Goal: Task Accomplishment & Management: Manage account settings

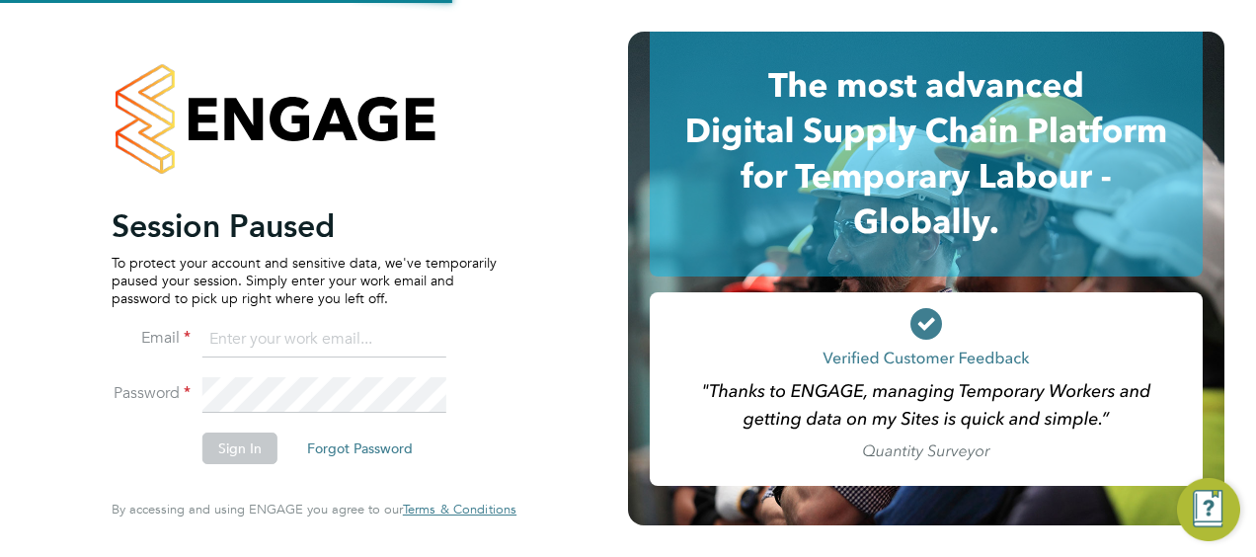
type input "eamon.woods@vistry.co.uk"
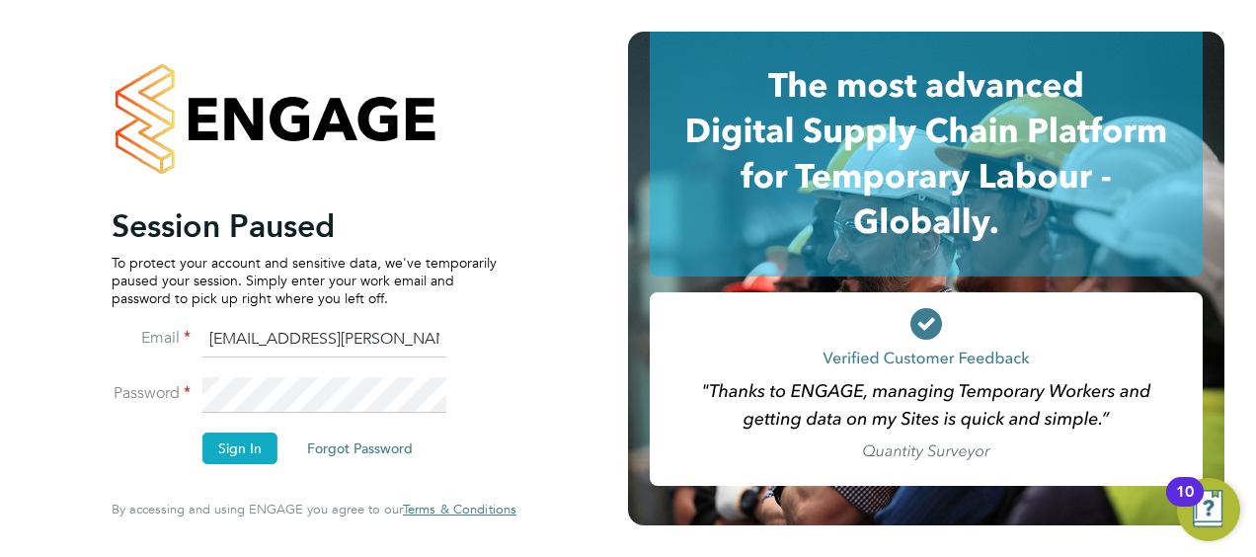
click at [235, 454] on button "Sign In" at bounding box center [239, 449] width 75 height 32
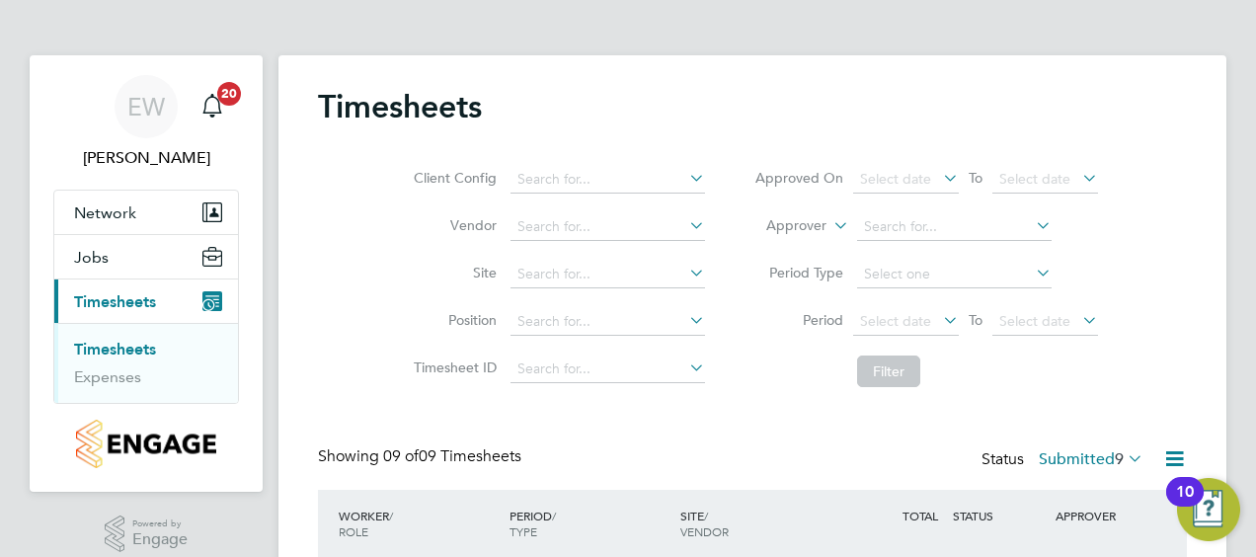
click at [390, 394] on div "Client Config Vendor Site Position Timesheet ID Approved On Select date To Sele…" at bounding box center [752, 271] width 869 height 251
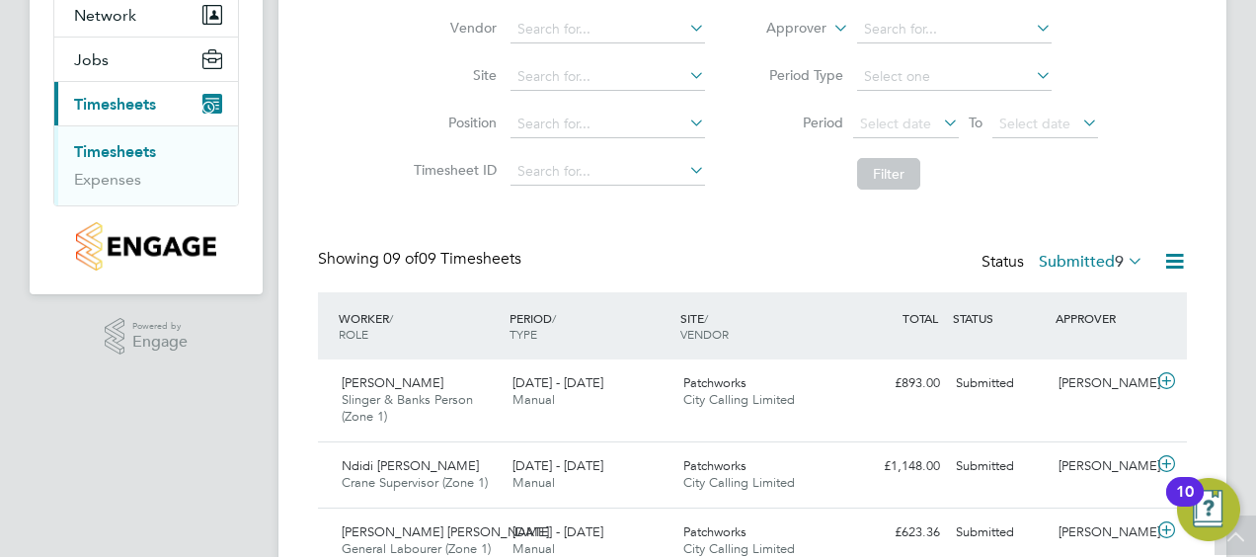
click at [291, 460] on div "Timesheets Client Config Vendor Site Position Timesheet ID Approved On Select d…" at bounding box center [752, 467] width 948 height 1219
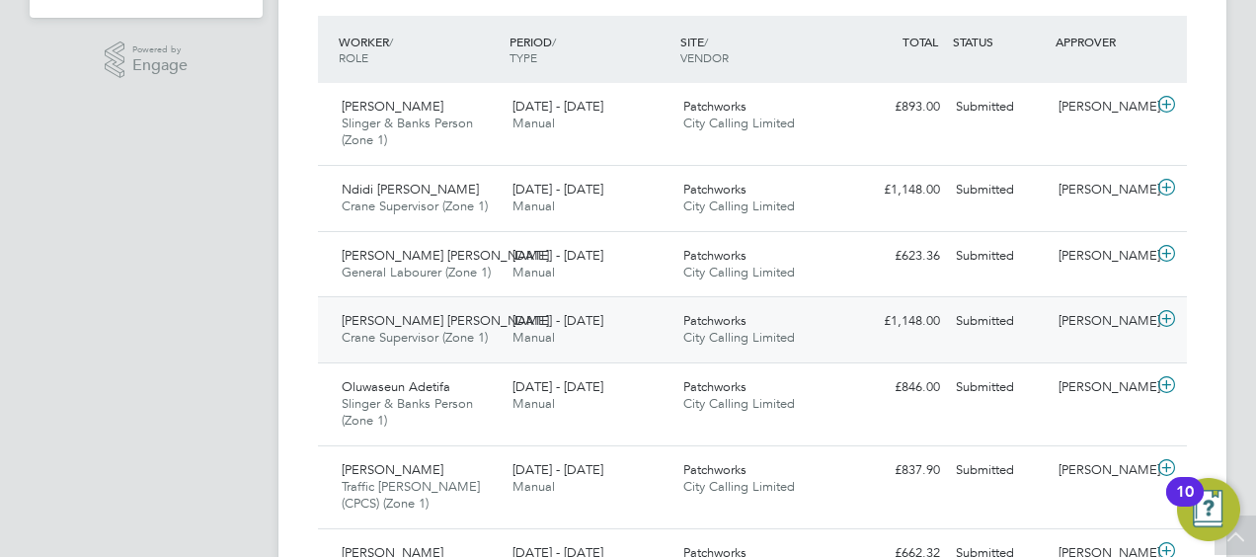
click at [699, 346] on div "Patchworks City Calling Limited" at bounding box center [760, 329] width 171 height 49
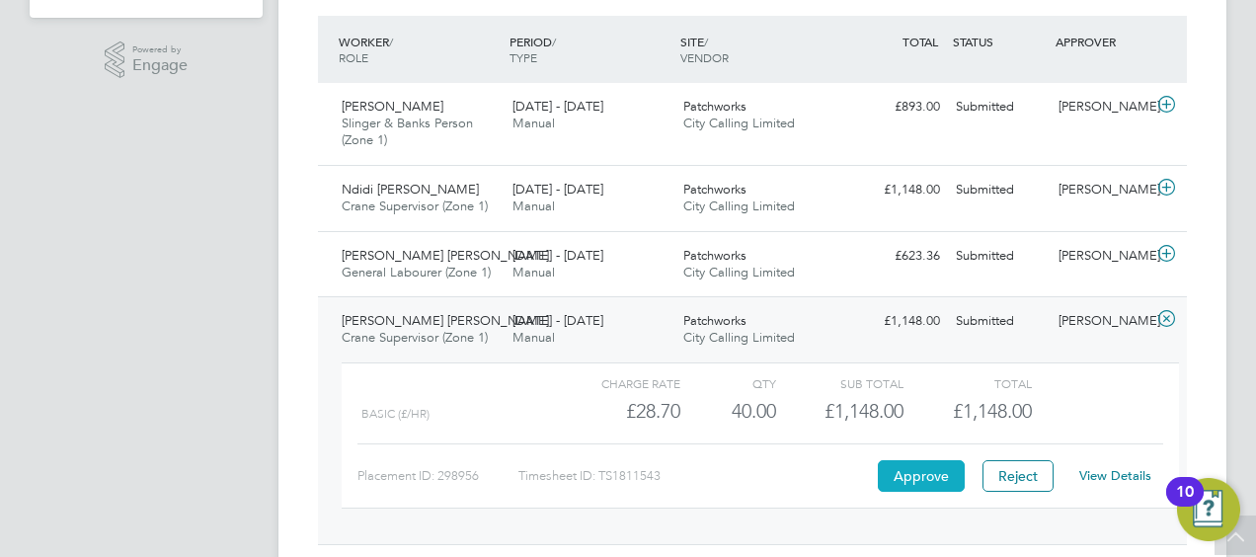
click at [920, 475] on button "Approve" at bounding box center [921, 476] width 87 height 32
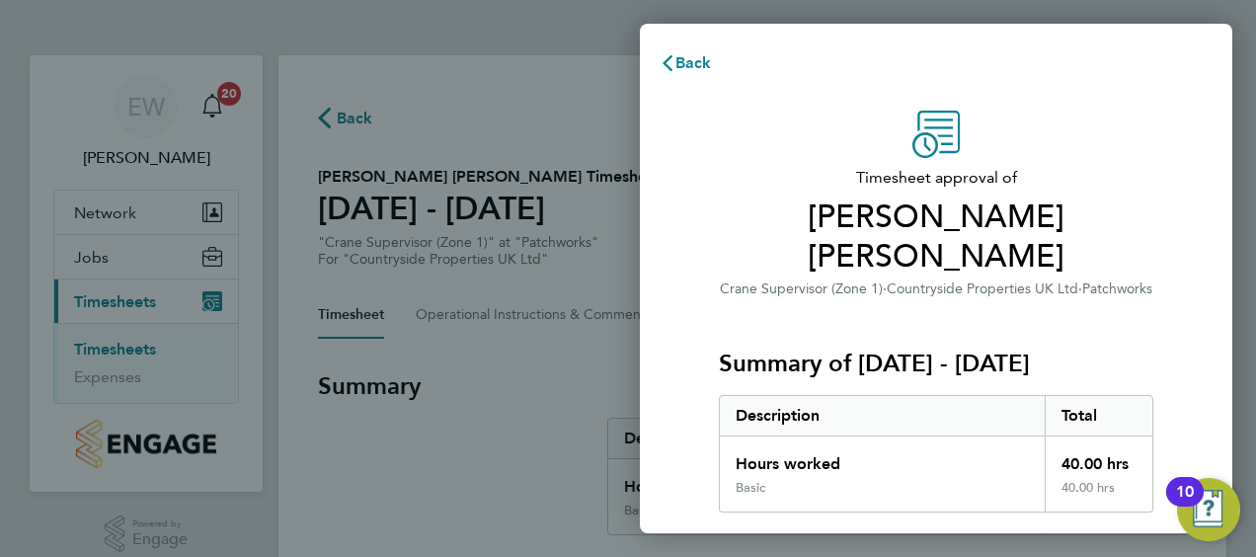
click at [683, 258] on div "Timesheet approval of Marcus Lewis Holness Crane Supervisor (Zone 1) · Countrys…" at bounding box center [936, 524] width 593 height 875
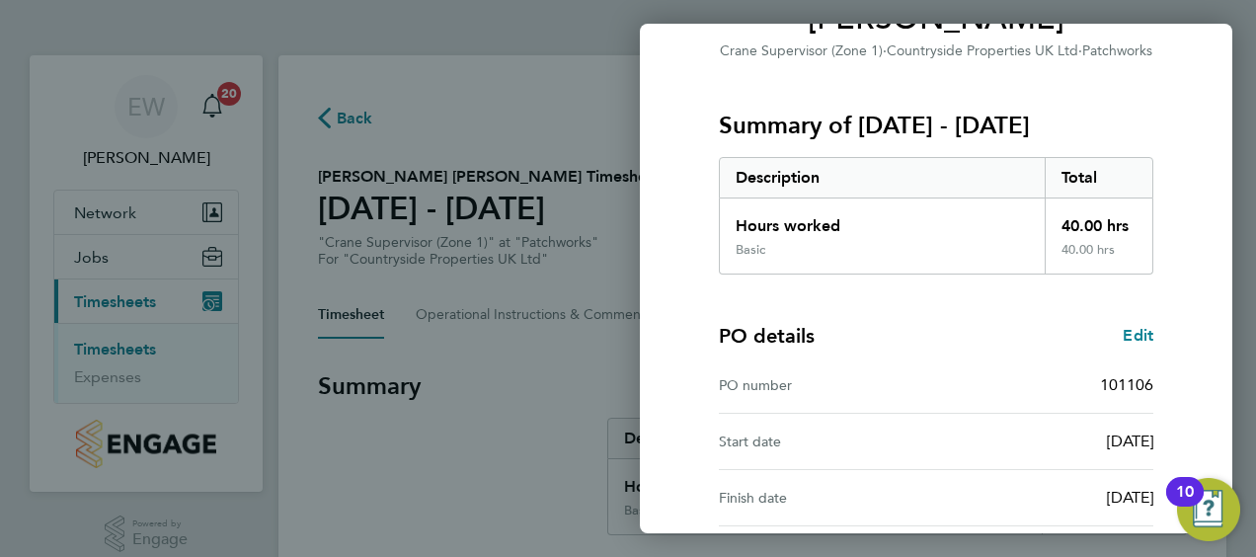
scroll to position [387, 0]
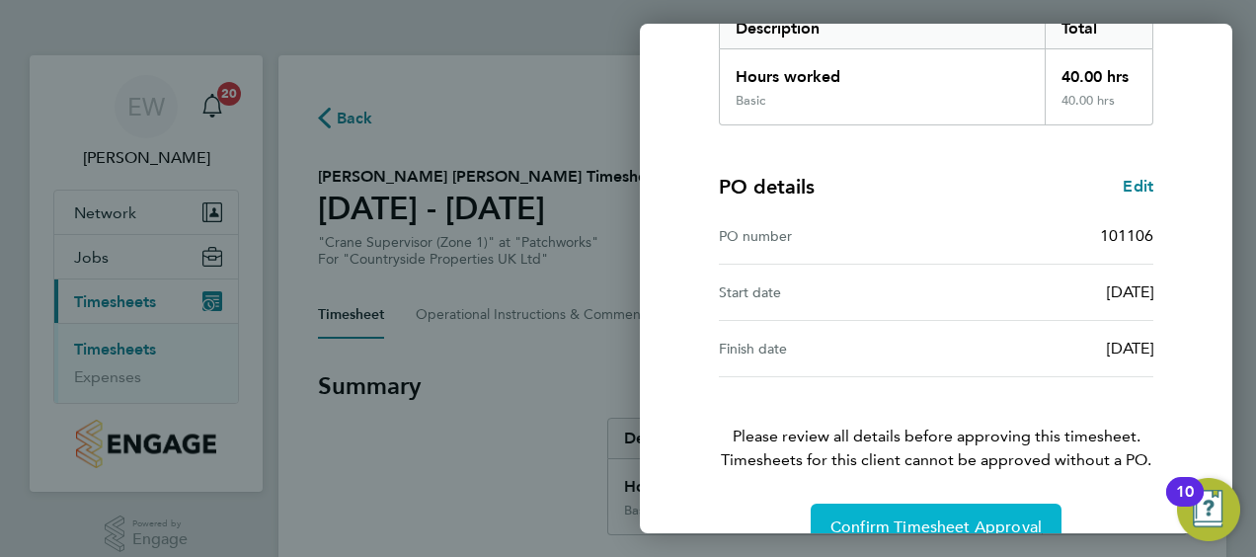
click at [891, 517] on span "Confirm Timesheet Approval" at bounding box center [936, 527] width 211 height 20
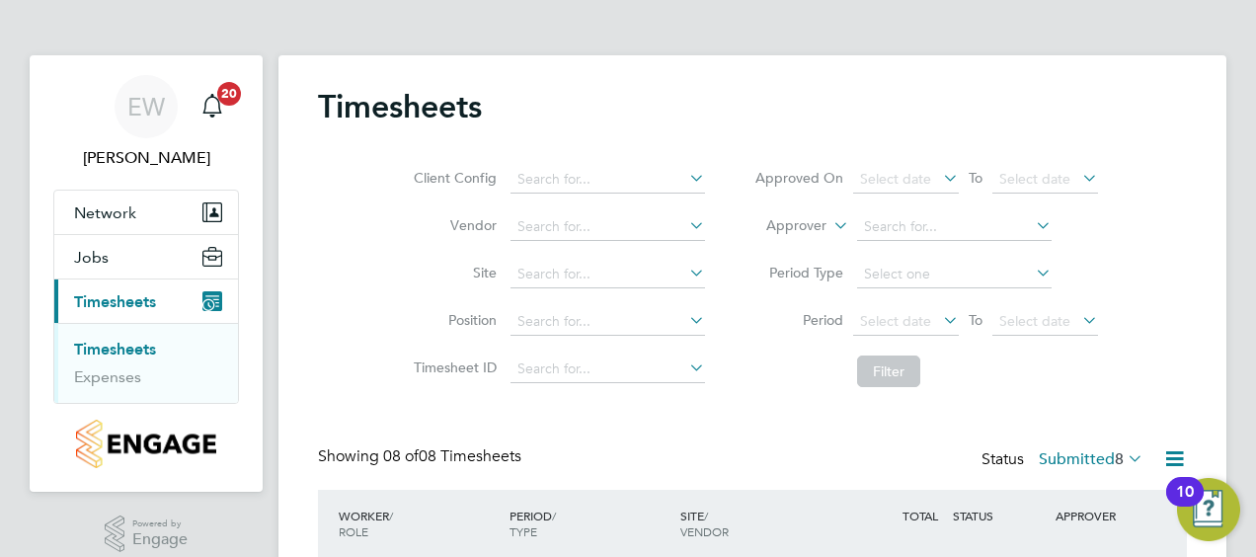
click at [343, 381] on div "Client Config Vendor Site Position Timesheet ID Approved On Select date To Sele…" at bounding box center [752, 271] width 869 height 251
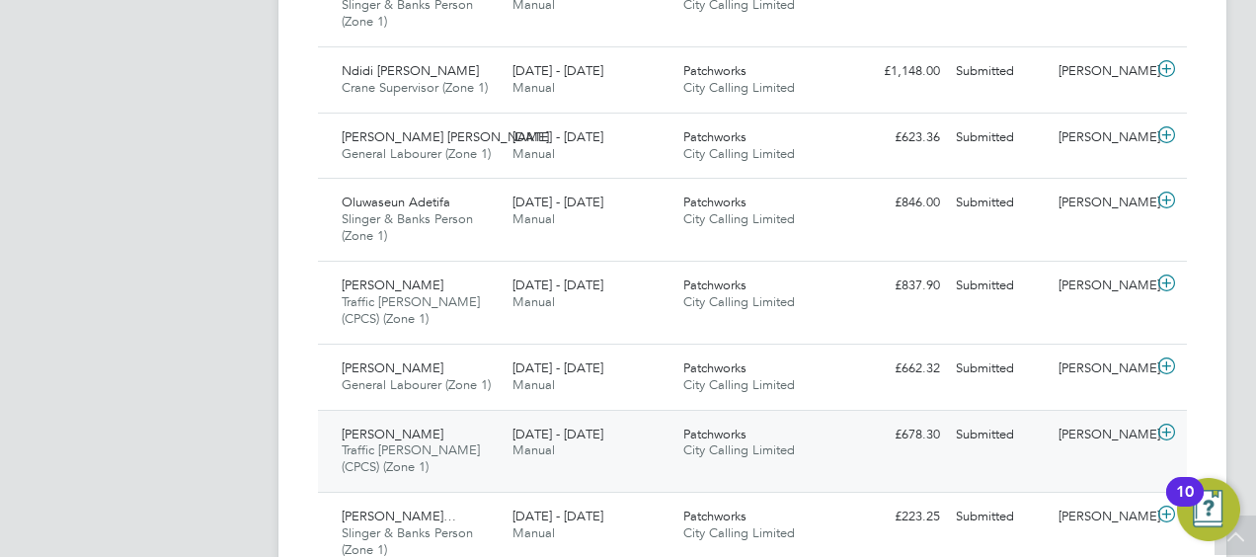
click at [703, 452] on span "City Calling Limited" at bounding box center [739, 449] width 112 height 17
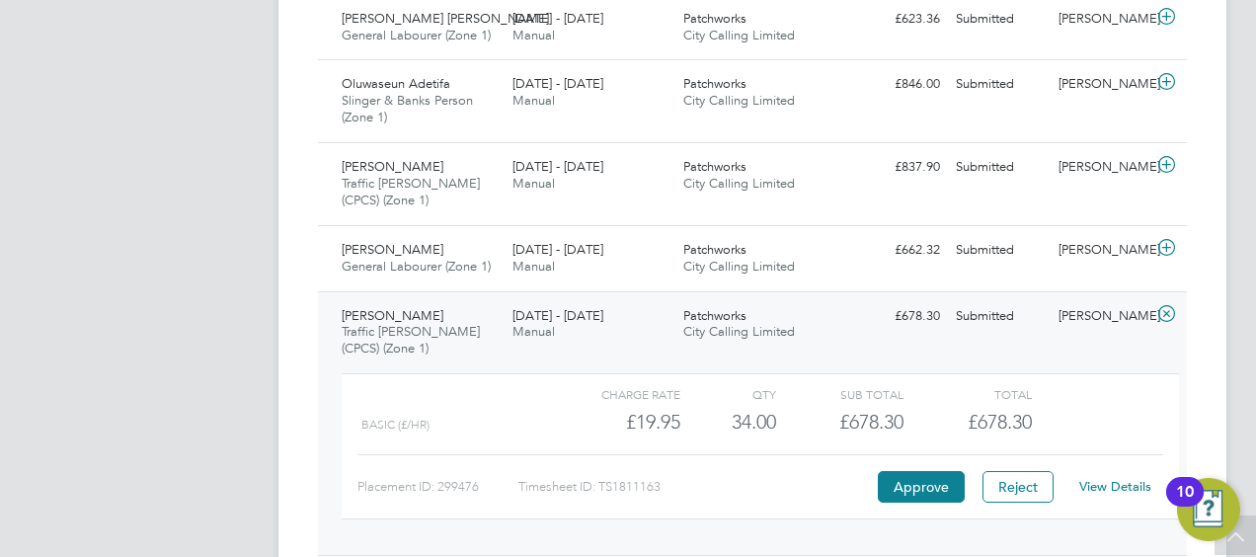
click at [1107, 480] on link "View Details" at bounding box center [1115, 486] width 72 height 17
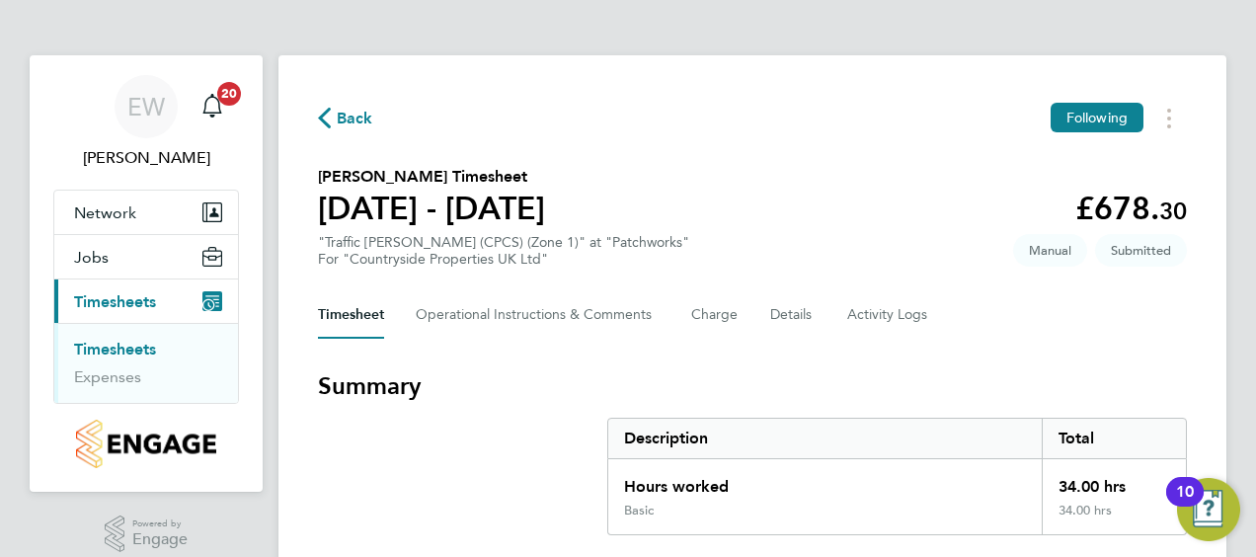
click at [794, 234] on section "Adekunle Kabir's Timesheet 25 - 31 Aug 2025 £678. 30 "Traffic Marshall (CPCS) (…" at bounding box center [752, 216] width 869 height 103
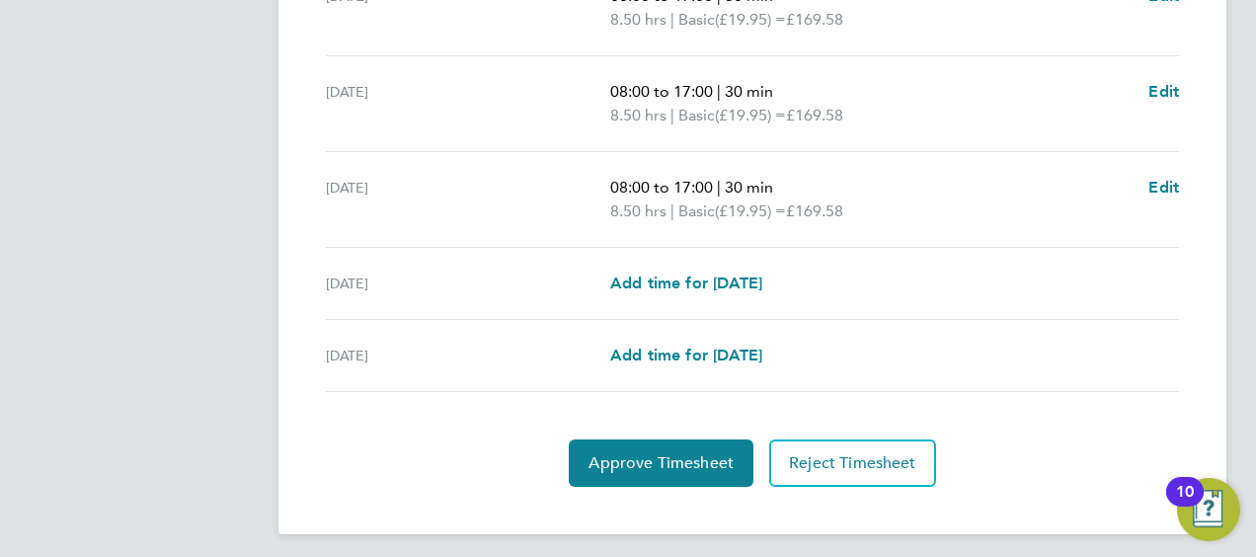
scroll to position [842, 0]
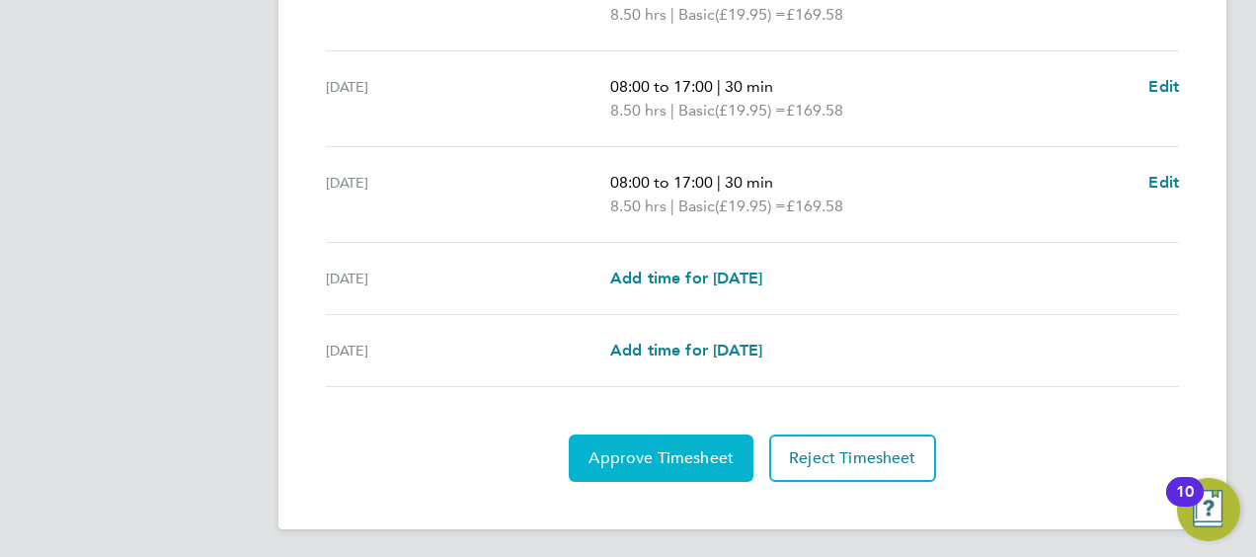
click at [676, 440] on button "Approve Timesheet" at bounding box center [661, 458] width 185 height 47
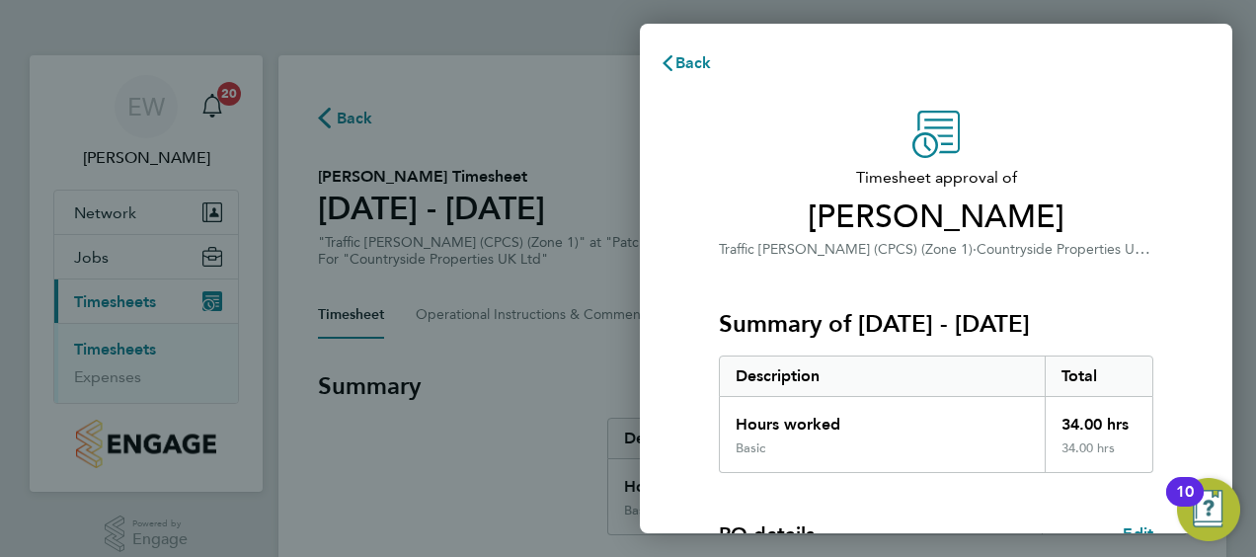
click at [707, 284] on div "Timesheet approval of Adekunle Kabir Traffic Marshall (CPCS) (Zone 1) · Country…" at bounding box center [936, 505] width 482 height 788
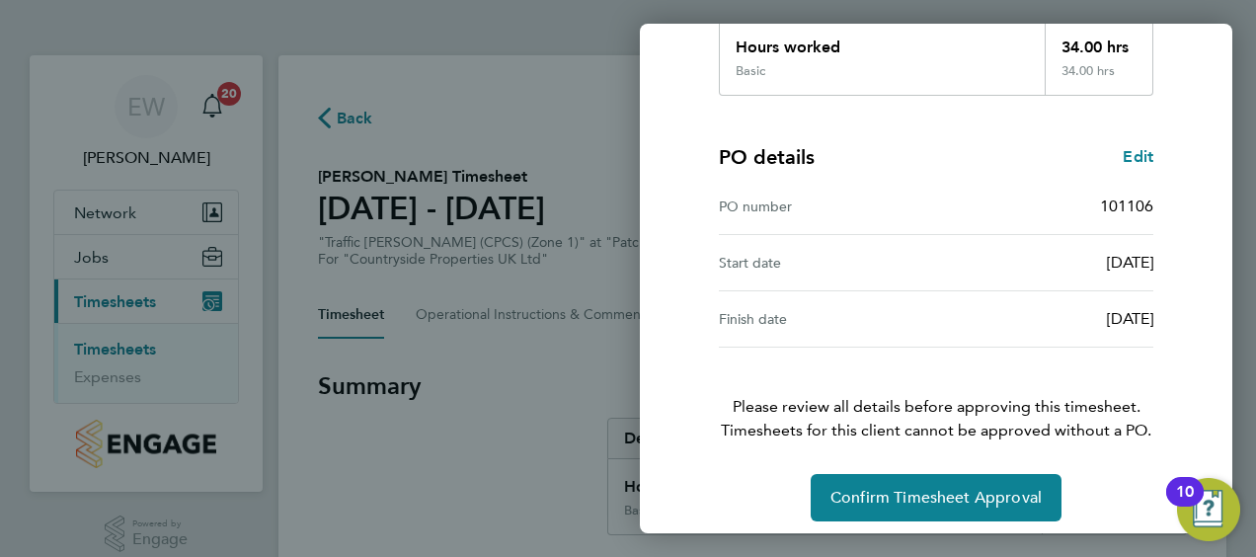
scroll to position [387, 0]
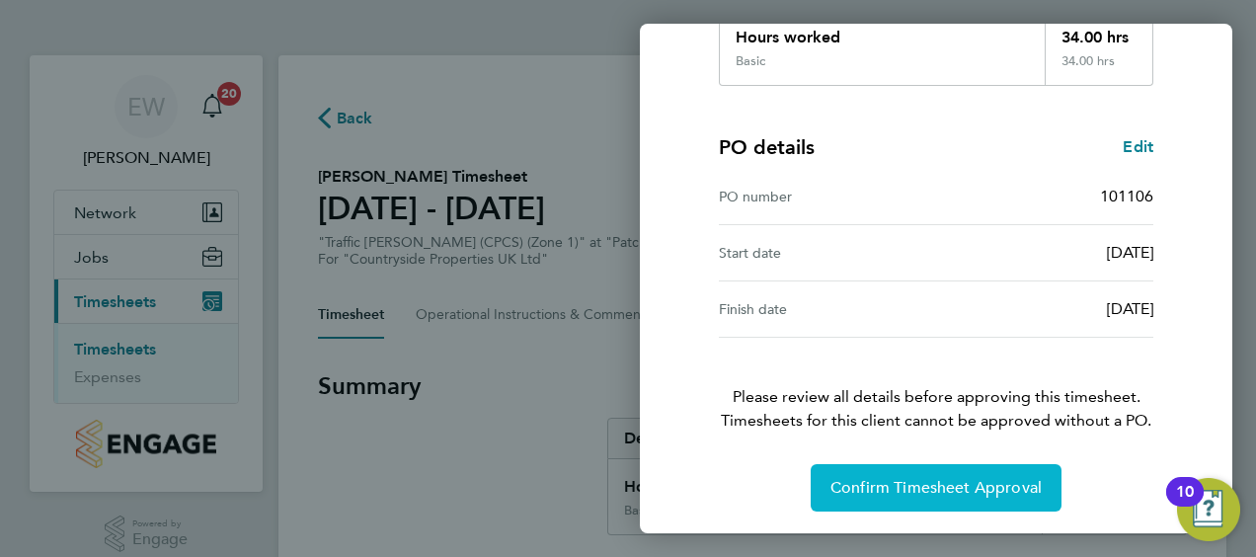
click at [960, 484] on span "Confirm Timesheet Approval" at bounding box center [936, 488] width 211 height 20
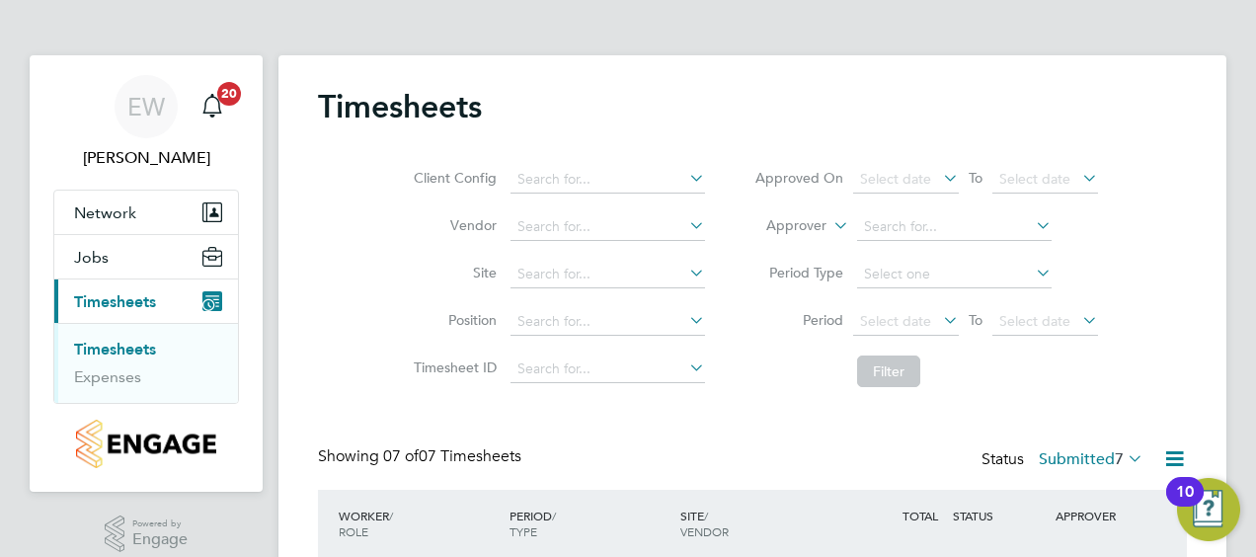
click at [345, 280] on div "Client Config Vendor Site Position Timesheet ID Approved On Select date To Sele…" at bounding box center [752, 271] width 869 height 251
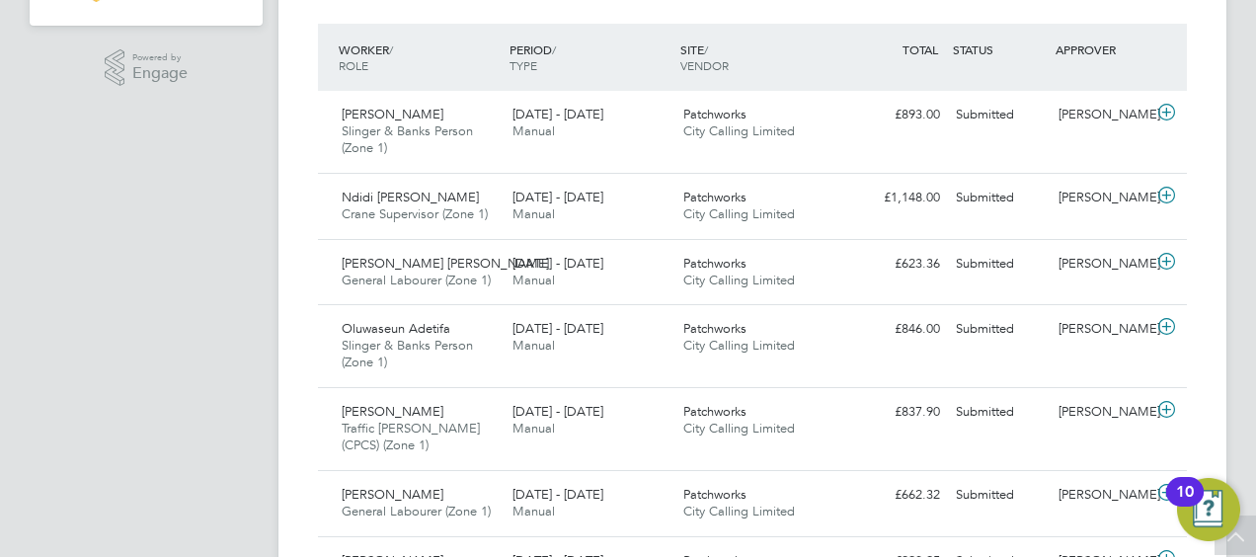
scroll to position [474, 0]
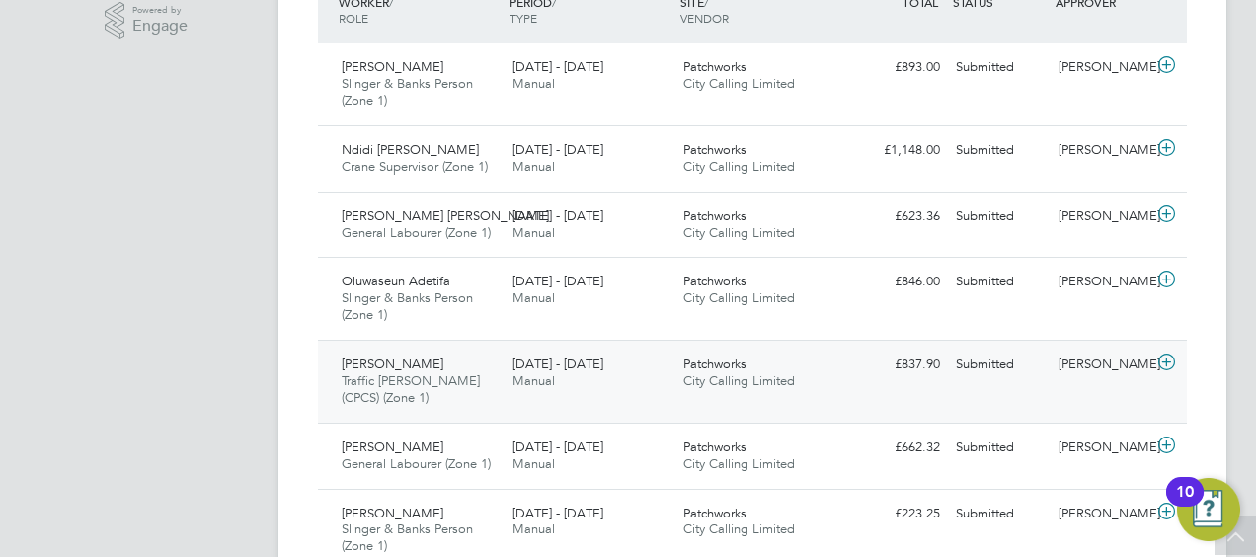
click at [455, 374] on span "Traffic [PERSON_NAME] (CPCS) (Zone 1)" at bounding box center [411, 389] width 138 height 34
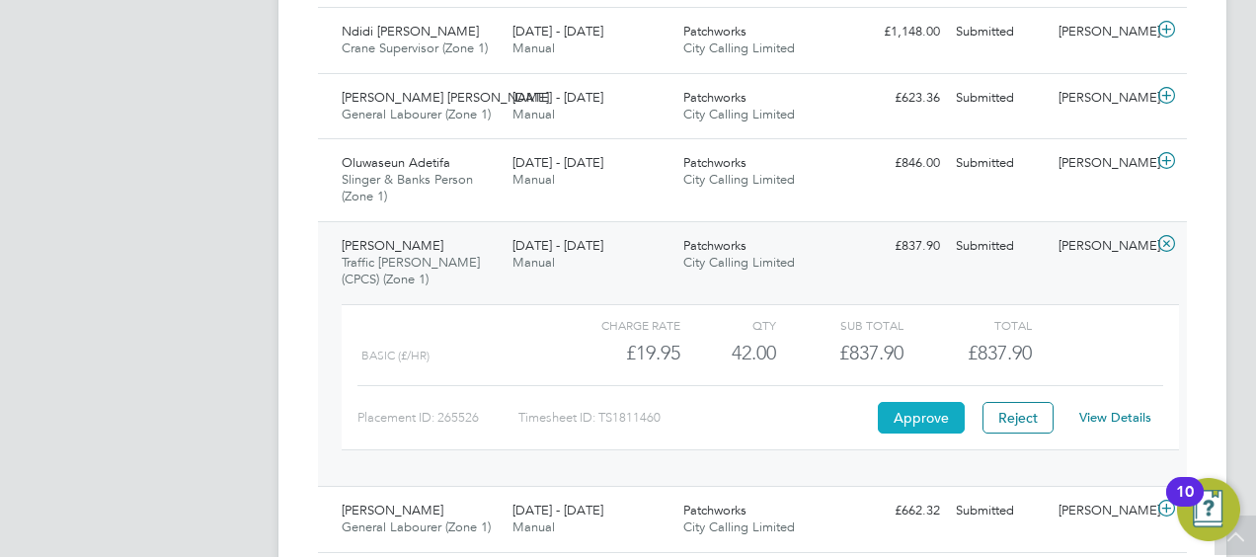
click at [901, 419] on button "Approve" at bounding box center [921, 418] width 87 height 32
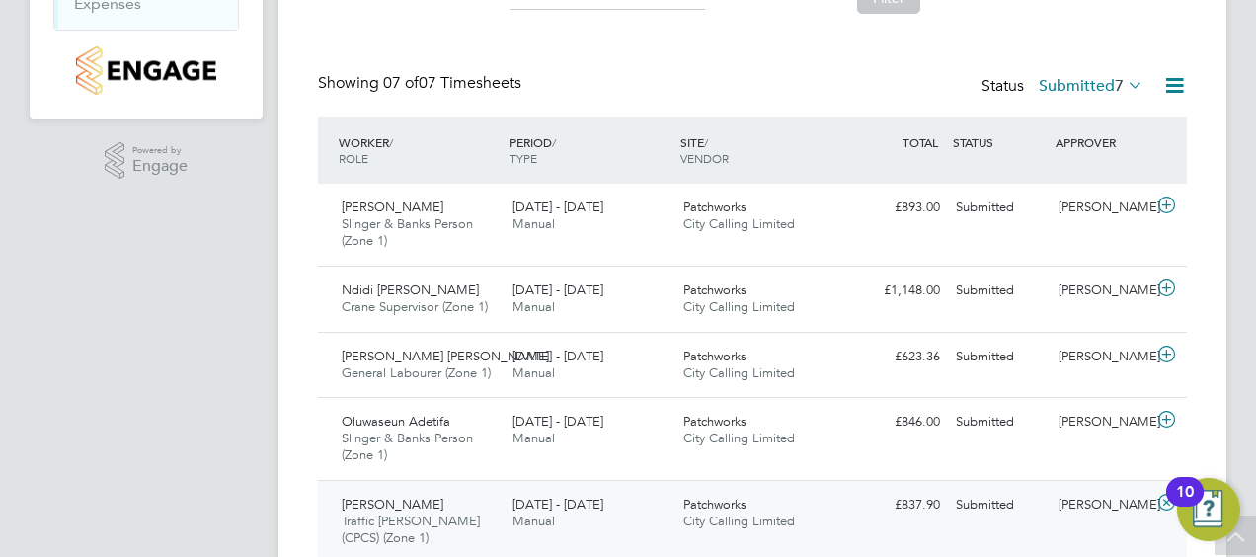
scroll to position [356, 0]
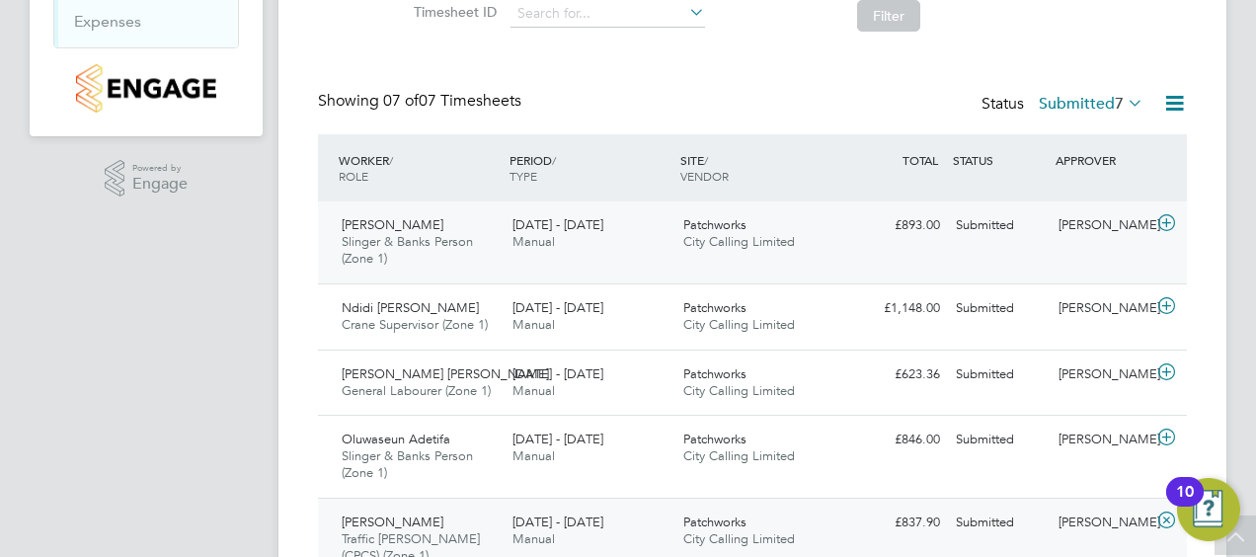
click at [456, 260] on div "Altaf Shaikh Slinger & Banks Person (Zone 1) 25 - 31 Aug 2025" at bounding box center [419, 242] width 171 height 66
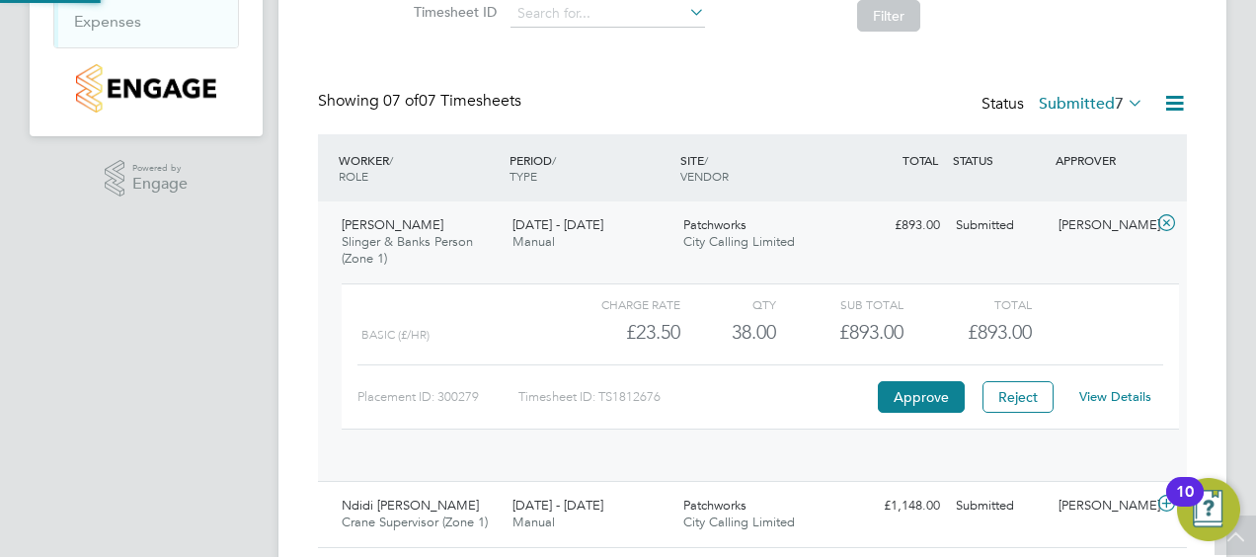
scroll to position [34, 193]
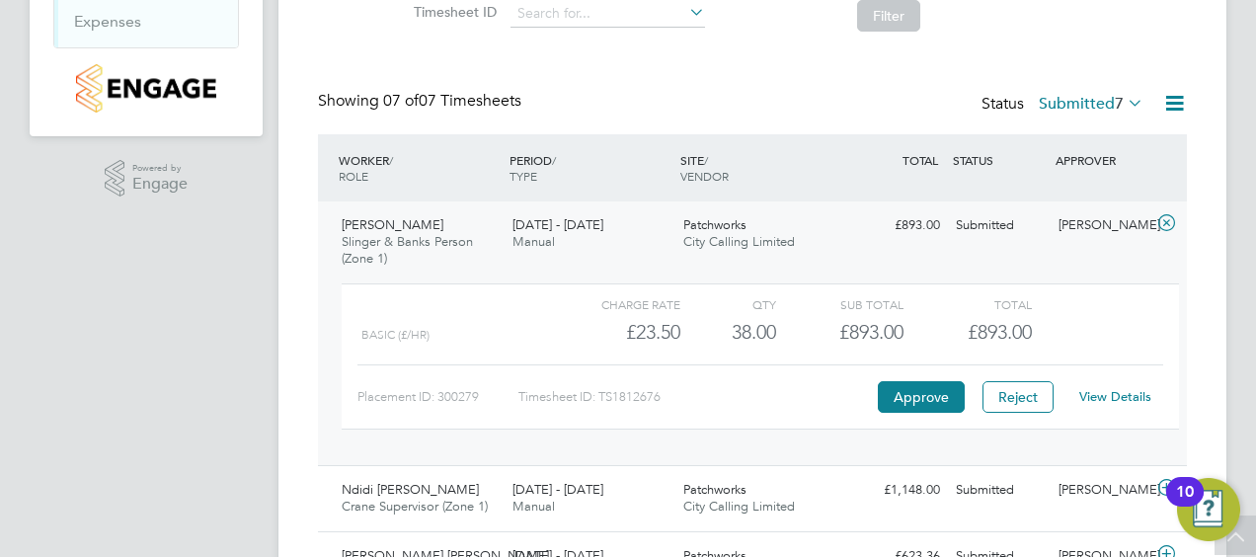
click at [1112, 399] on link "View Details" at bounding box center [1115, 396] width 72 height 17
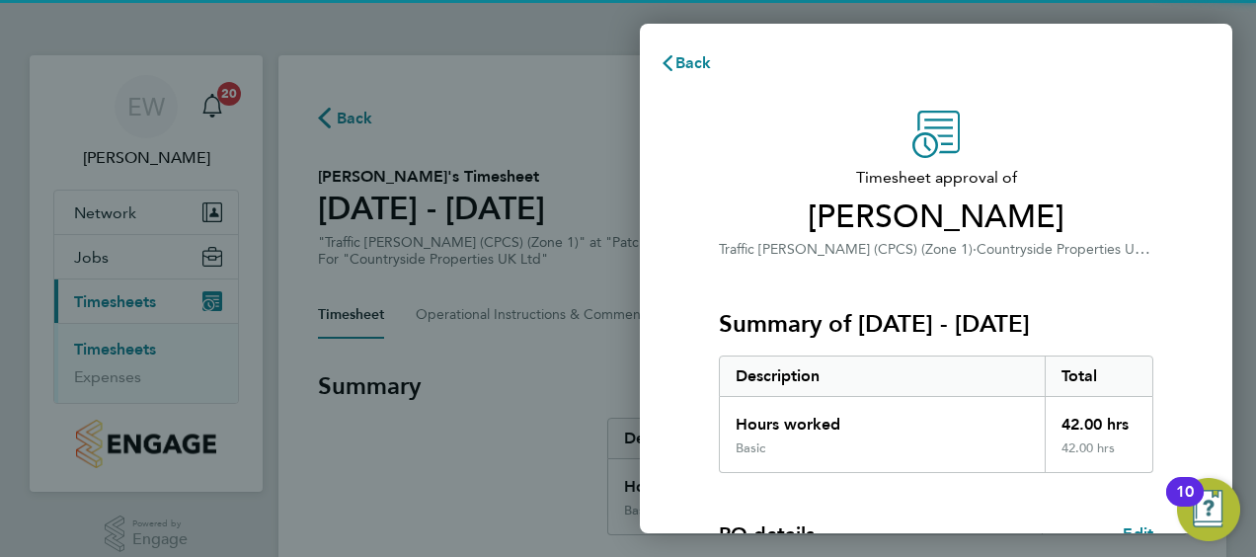
click at [683, 316] on div "Timesheet approval of [PERSON_NAME] Ali Traffic [PERSON_NAME] (CPCS) (Zone 1) ·…" at bounding box center [936, 504] width 593 height 835
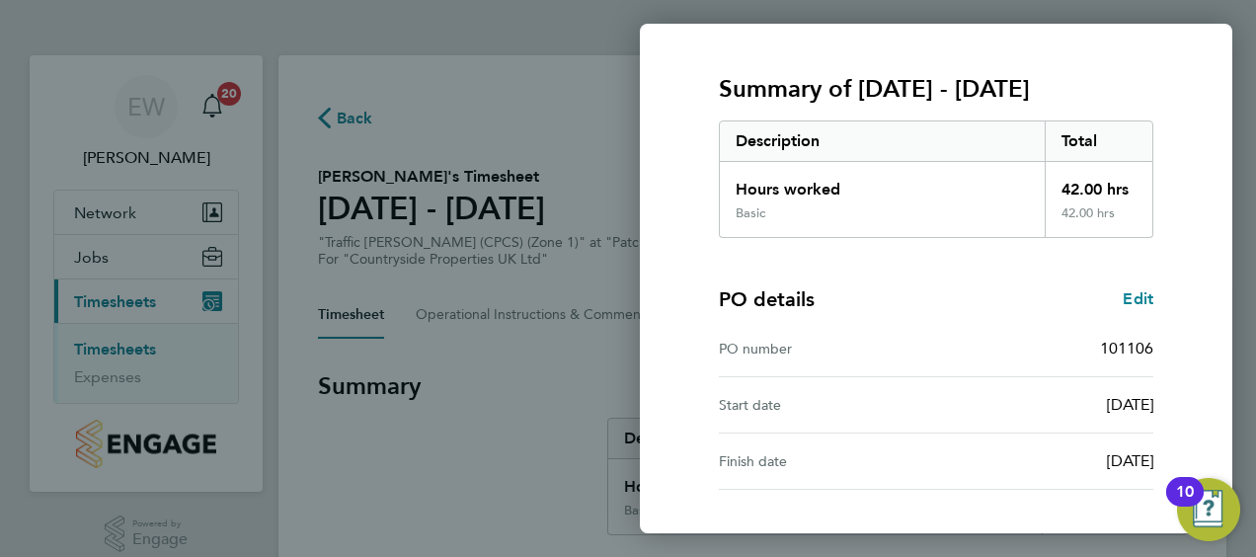
scroll to position [387, 0]
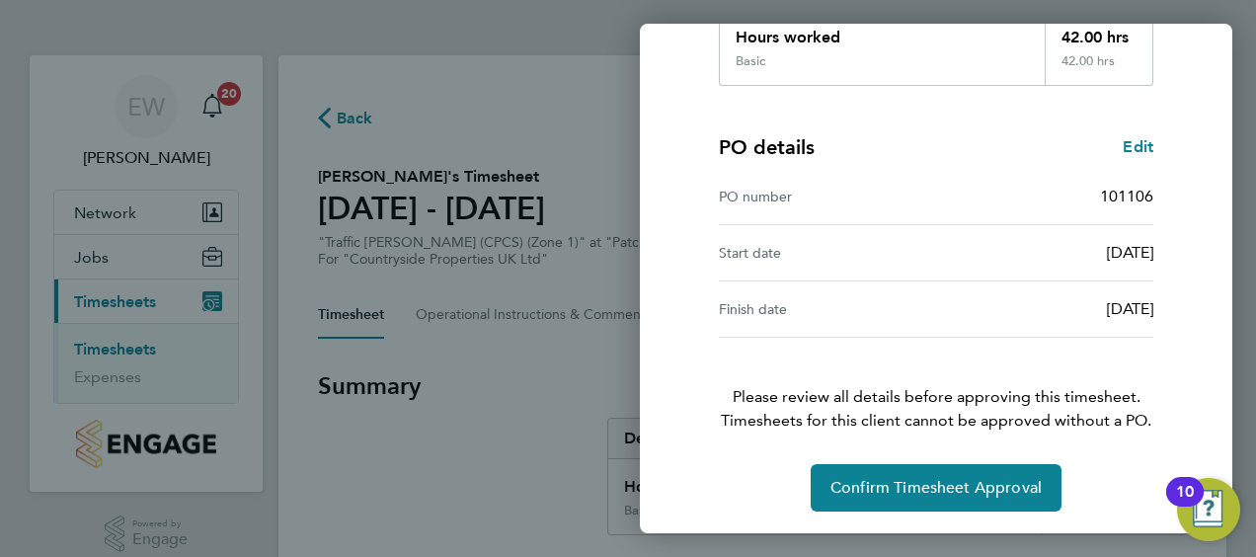
click at [527, 376] on div "Back Timesheet approval of Eskender Beker Ali Traffic Marshall (CPCS) (Zone 1) …" at bounding box center [628, 278] width 1256 height 557
click at [682, 196] on div "Timesheet approval of Eskender Beker Ali Traffic Marshall (CPCS) (Zone 1) · Cou…" at bounding box center [936, 117] width 593 height 835
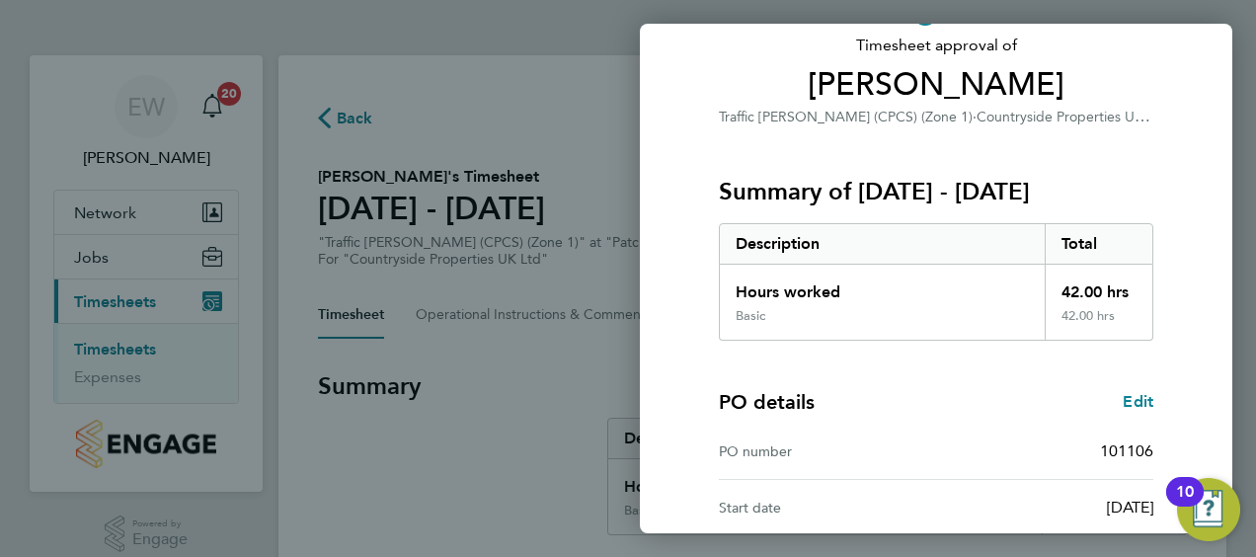
scroll to position [0, 0]
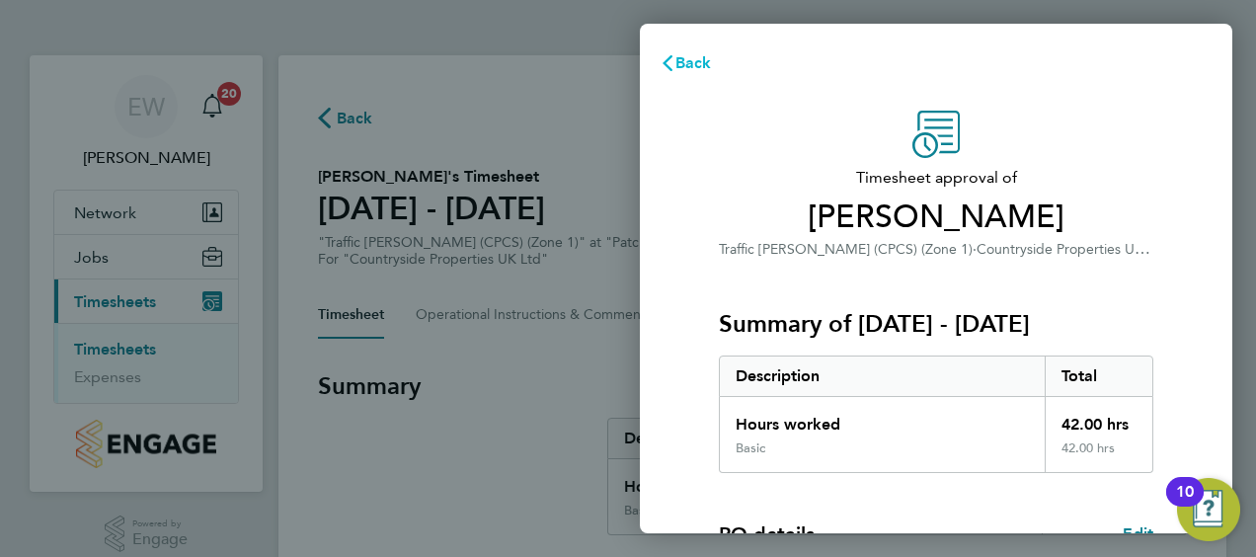
click at [683, 63] on span "Back" at bounding box center [693, 62] width 37 height 19
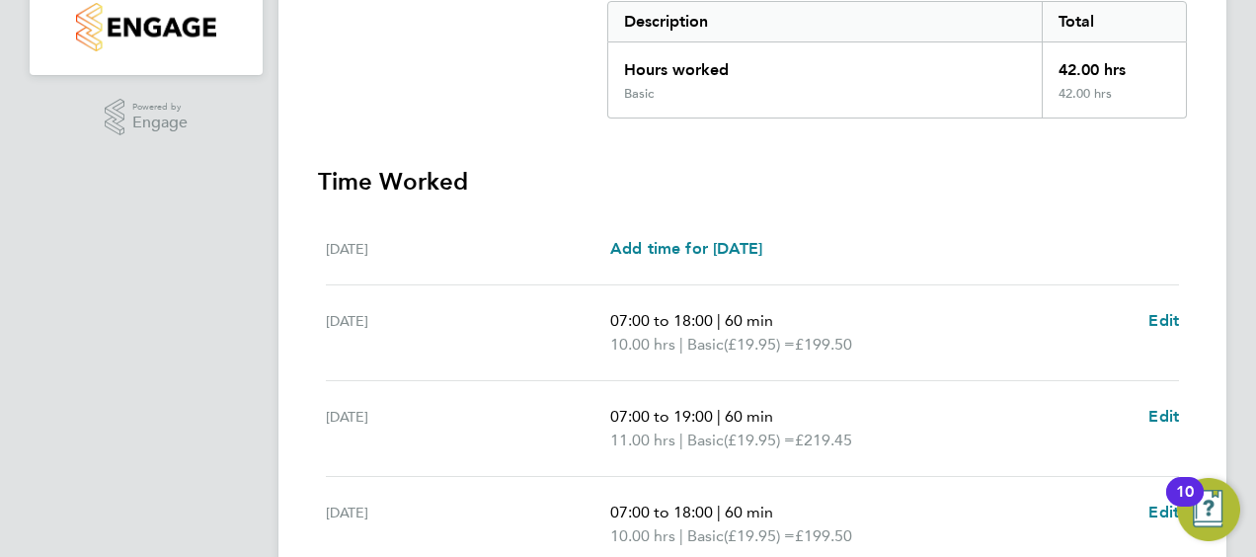
scroll to position [435, 0]
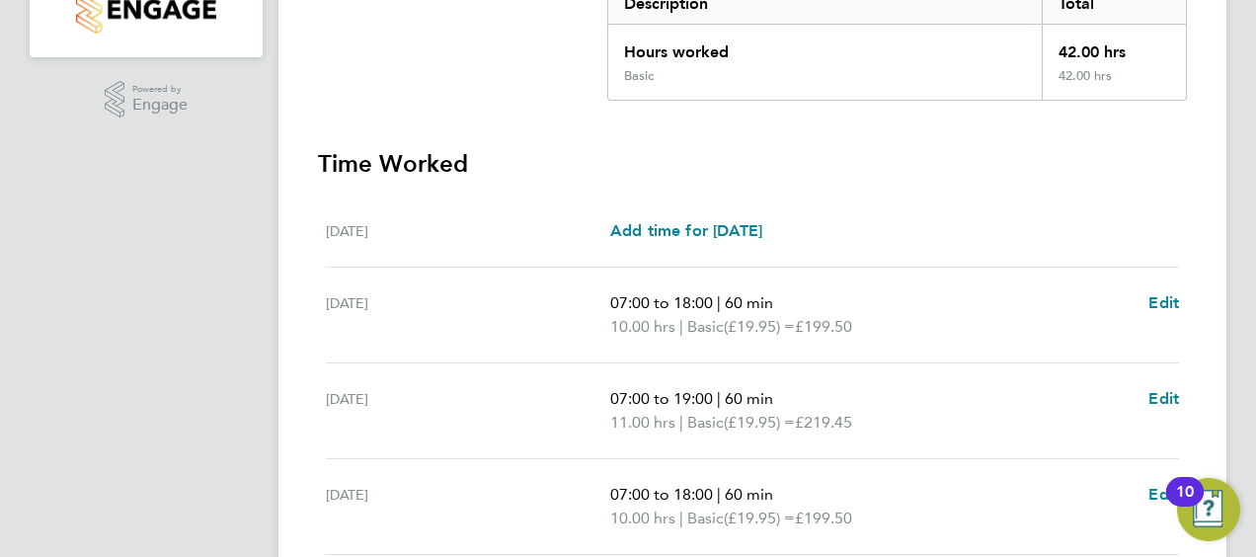
click at [529, 341] on div "Tue 26 Aug 07:00 to 18:00 | 60 min 10.00 hrs | Basic (£19.95) = £199.50 Edit" at bounding box center [752, 316] width 853 height 96
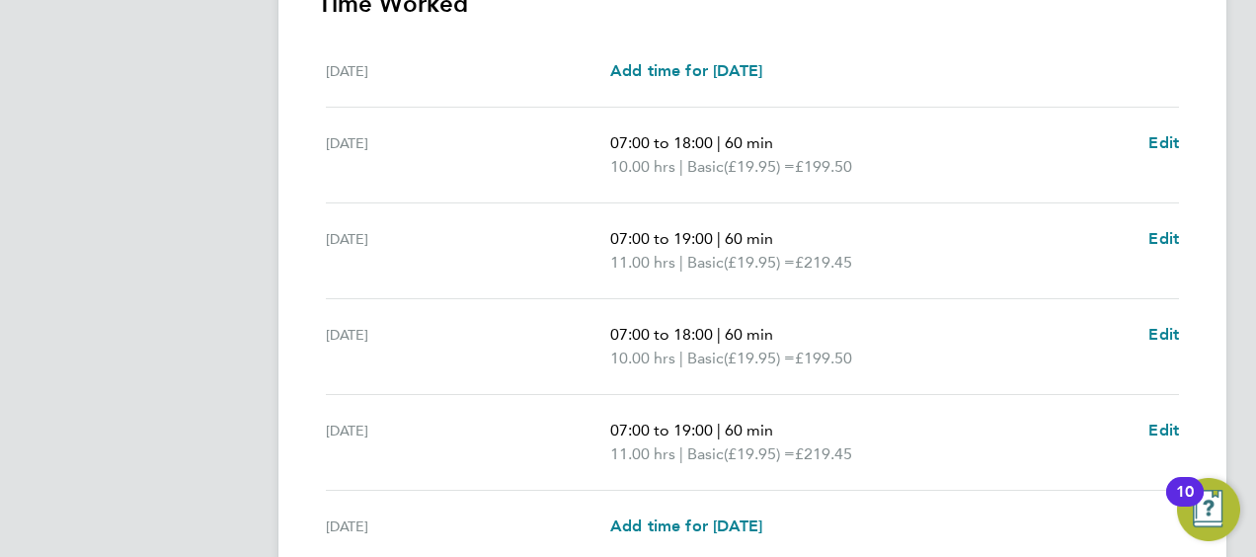
scroll to position [593, 0]
click at [145, 292] on app-navbar "EW Eamon Woods Notifications 20 Applications: Network Team Members Sites Jobs V…" at bounding box center [146, 137] width 233 height 1348
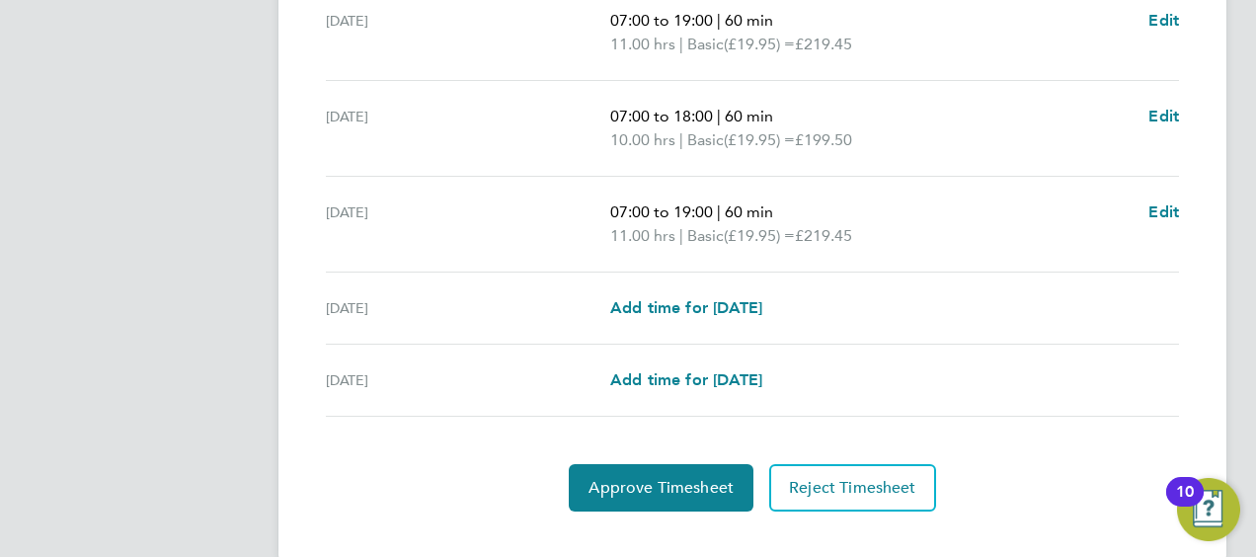
scroll to position [842, 0]
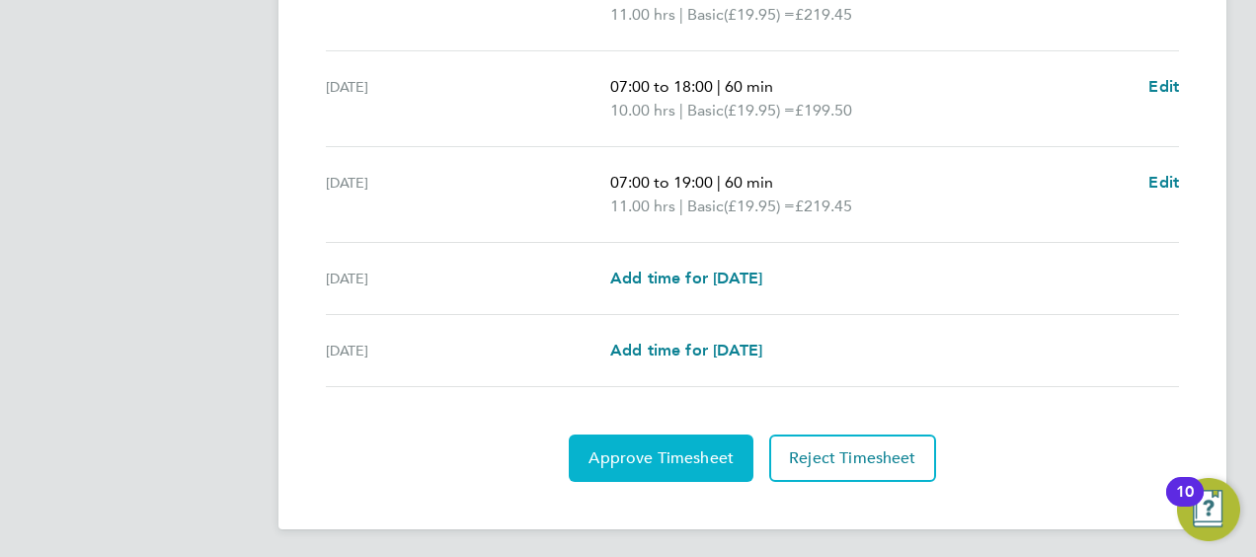
click at [668, 455] on span "Approve Timesheet" at bounding box center [661, 458] width 145 height 20
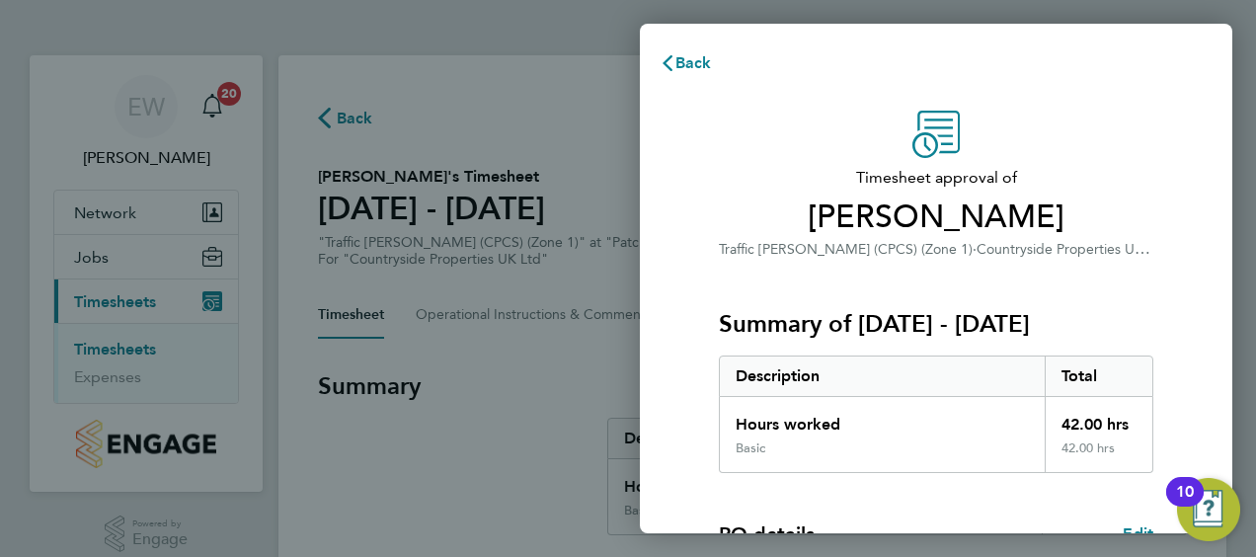
click at [646, 313] on div "Timesheet approval of Eskender Beker Ali Traffic Marshall (CPCS) (Zone 1) · Cou…" at bounding box center [936, 504] width 593 height 835
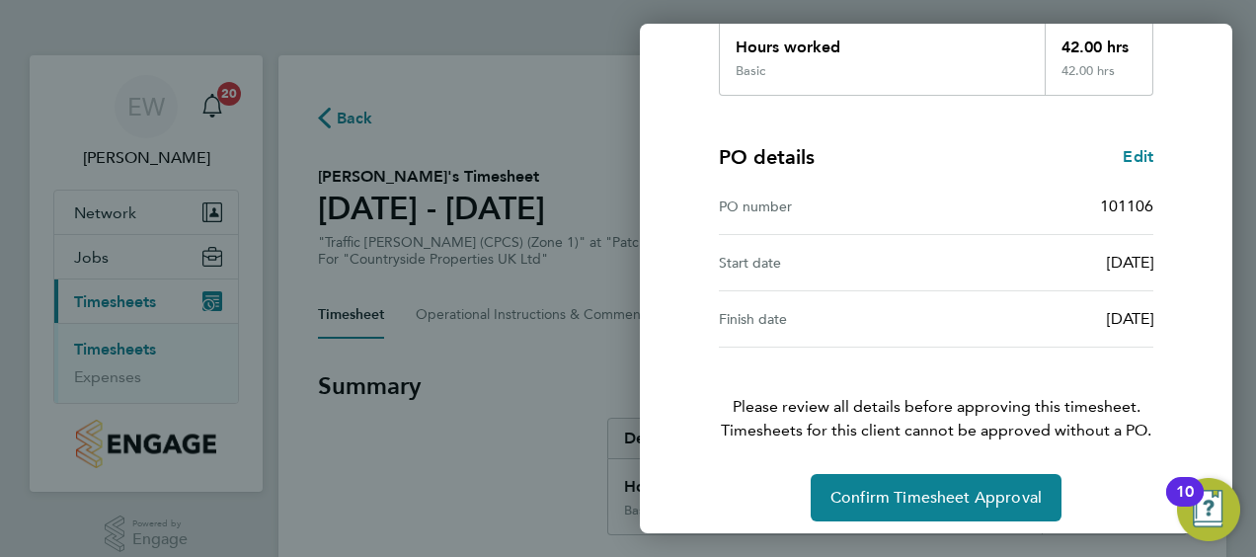
scroll to position [387, 0]
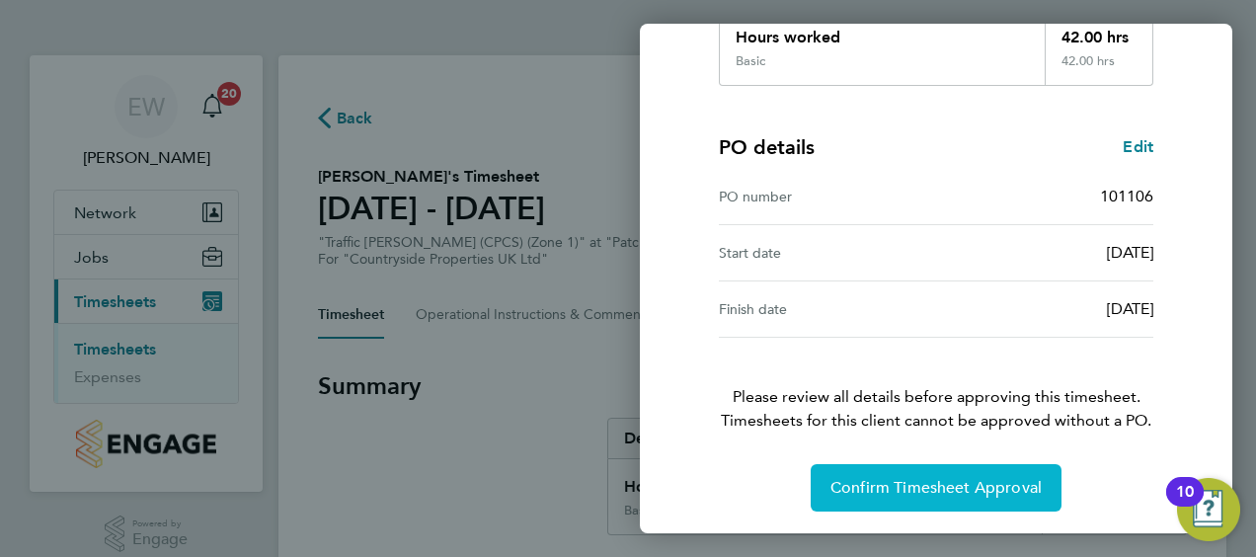
click at [888, 490] on span "Confirm Timesheet Approval" at bounding box center [936, 488] width 211 height 20
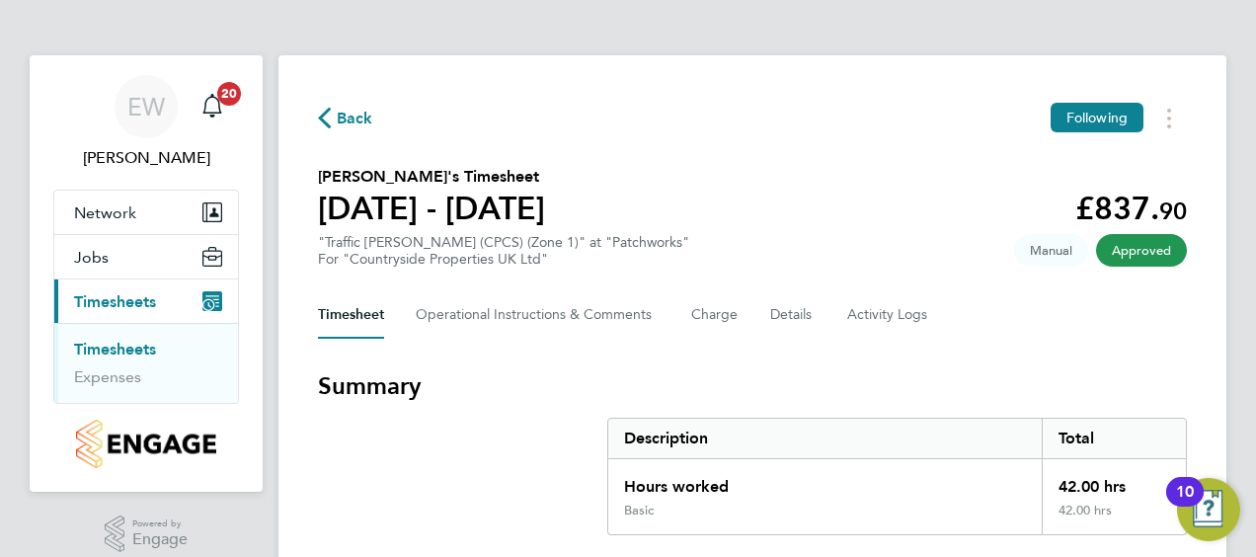
click at [535, 419] on section "Summary Description Total Hours worked 42.00 hrs Basic 42.00 hrs" at bounding box center [752, 452] width 869 height 165
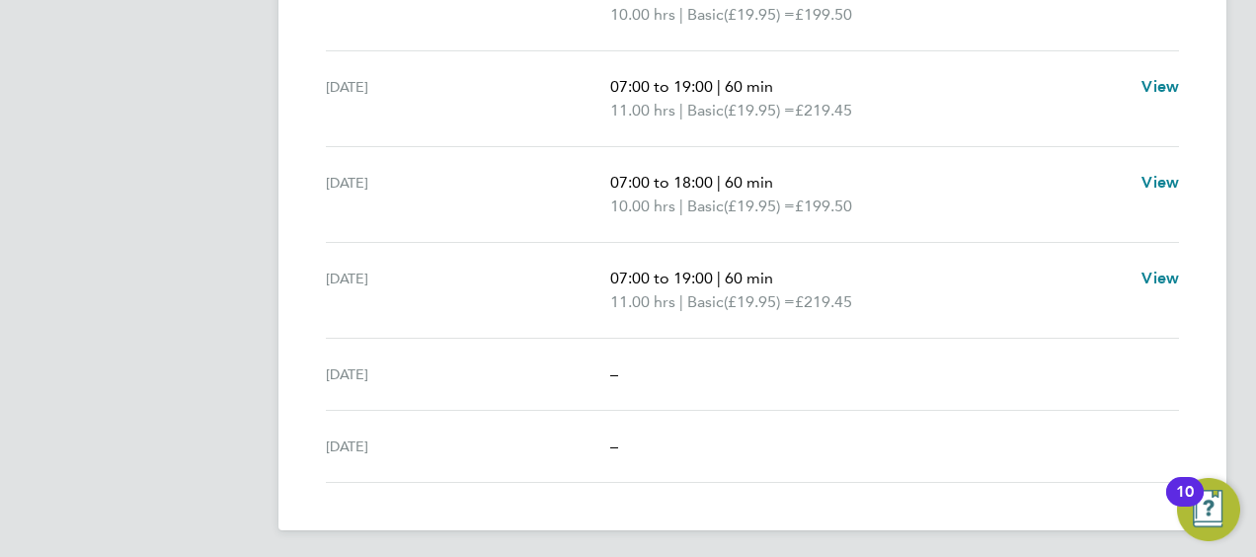
scroll to position [748, 0]
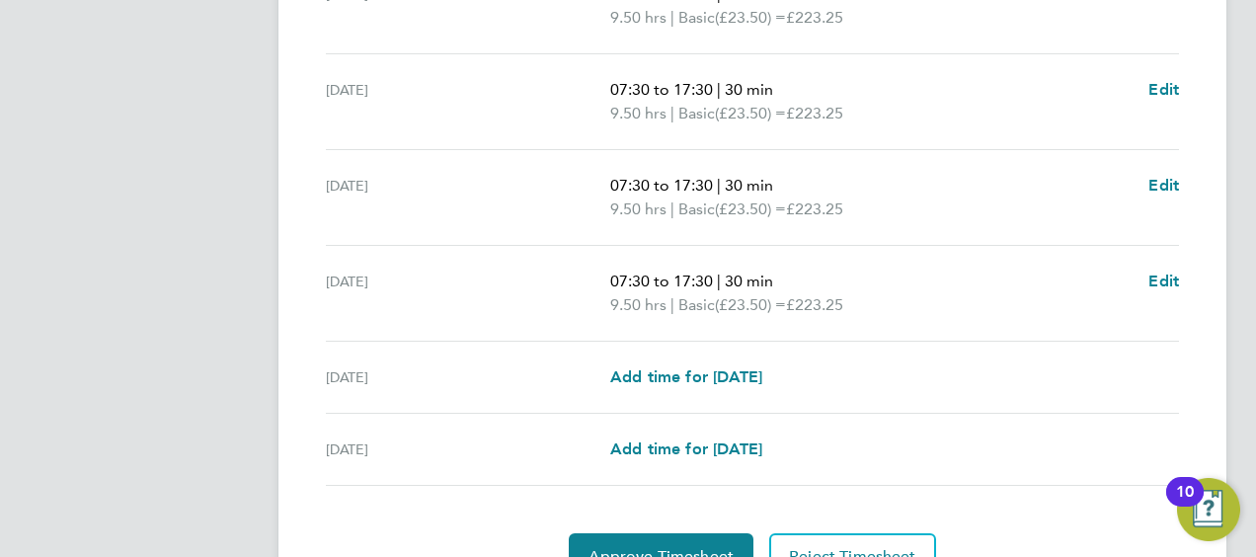
scroll to position [790, 0]
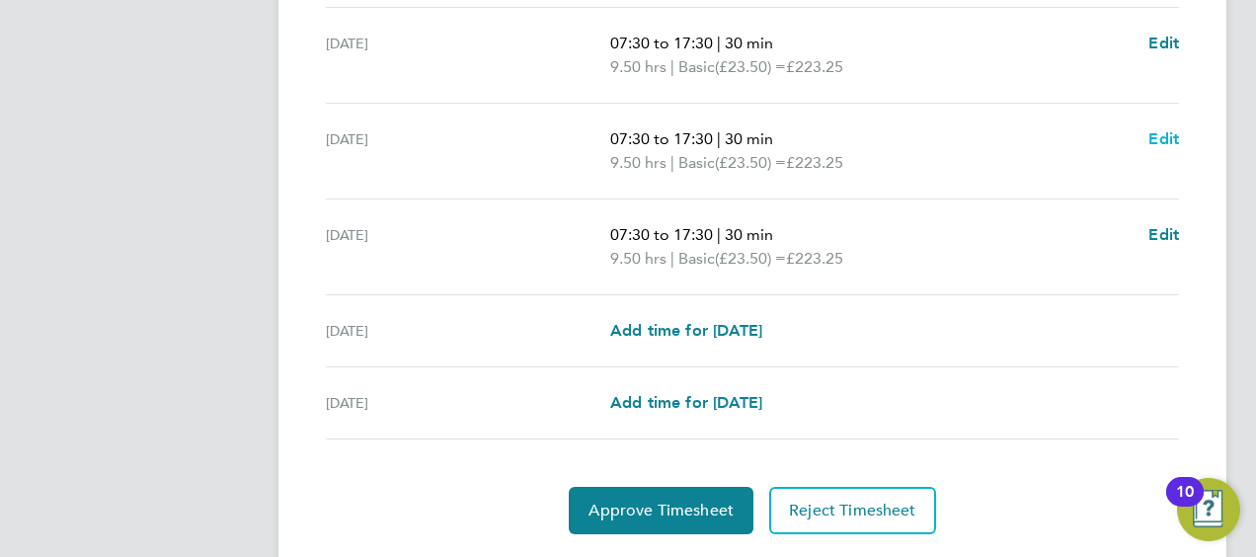
click at [1167, 136] on span "Edit" at bounding box center [1164, 138] width 31 height 19
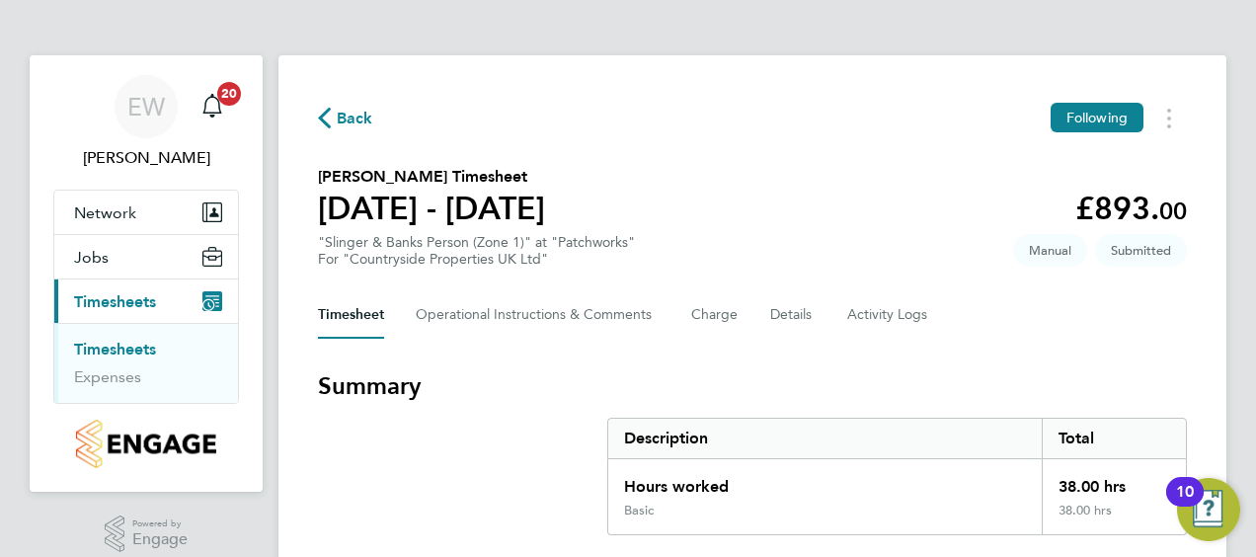
select select "30"
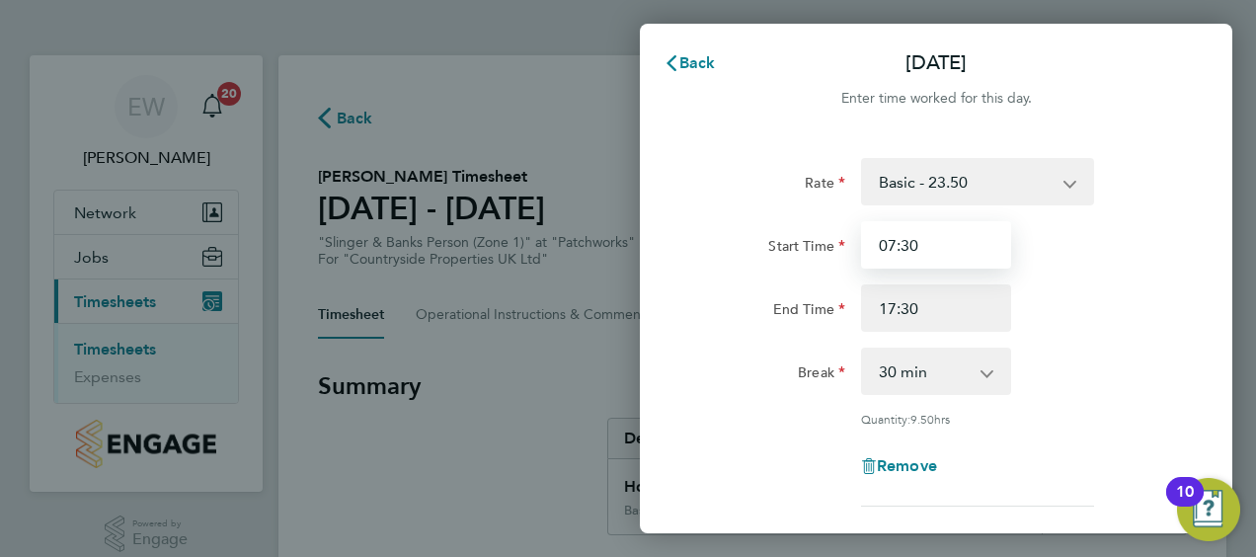
click at [888, 245] on input "07:30" at bounding box center [936, 244] width 150 height 47
type input "08:00"
click at [752, 418] on div "Quantity: 9.00 hrs" at bounding box center [936, 419] width 498 height 16
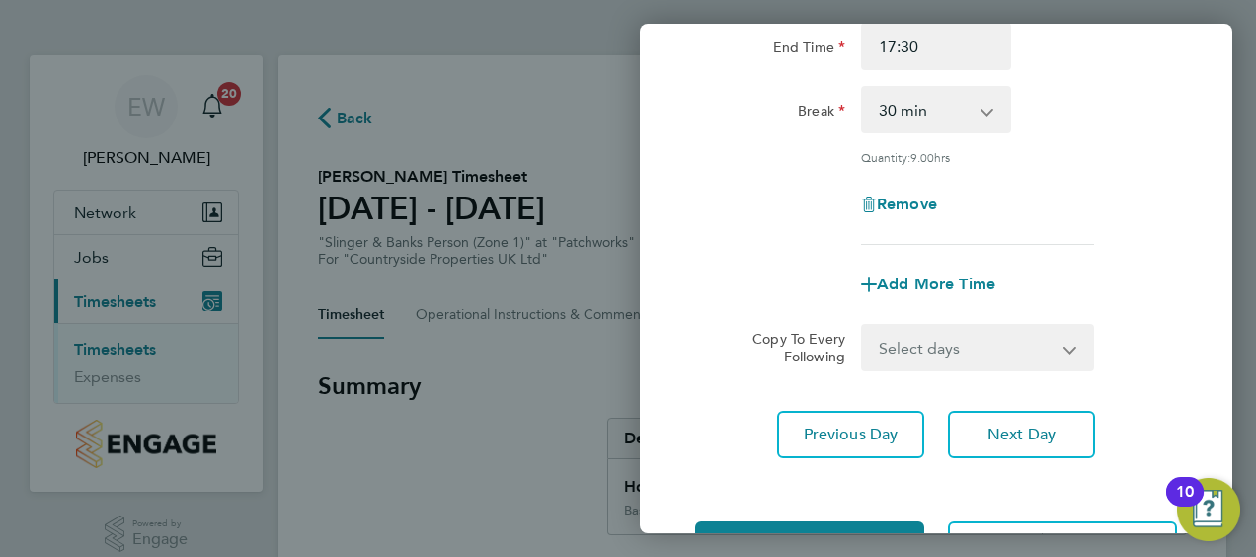
scroll to position [335, 0]
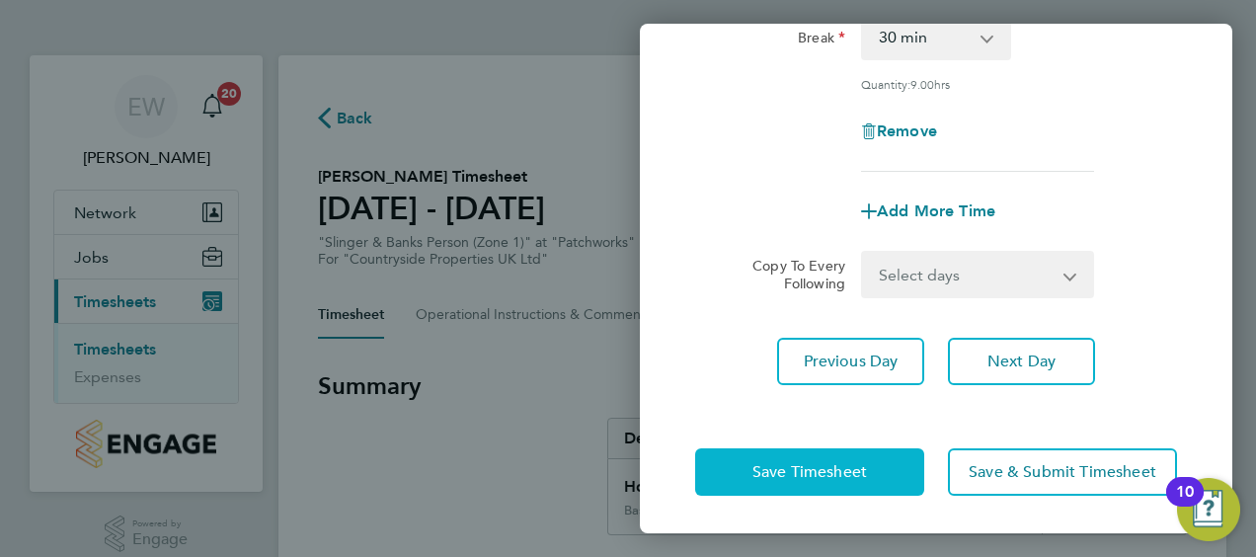
click at [829, 471] on span "Save Timesheet" at bounding box center [810, 472] width 115 height 20
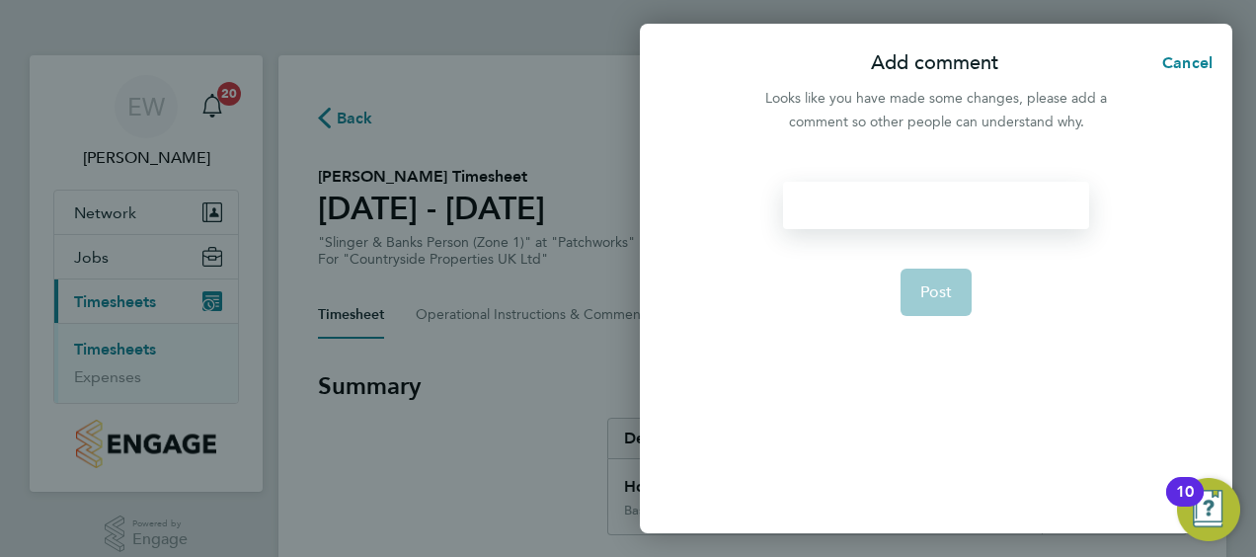
click at [873, 210] on div at bounding box center [935, 205] width 305 height 47
click at [936, 299] on span "Post" at bounding box center [936, 292] width 33 height 20
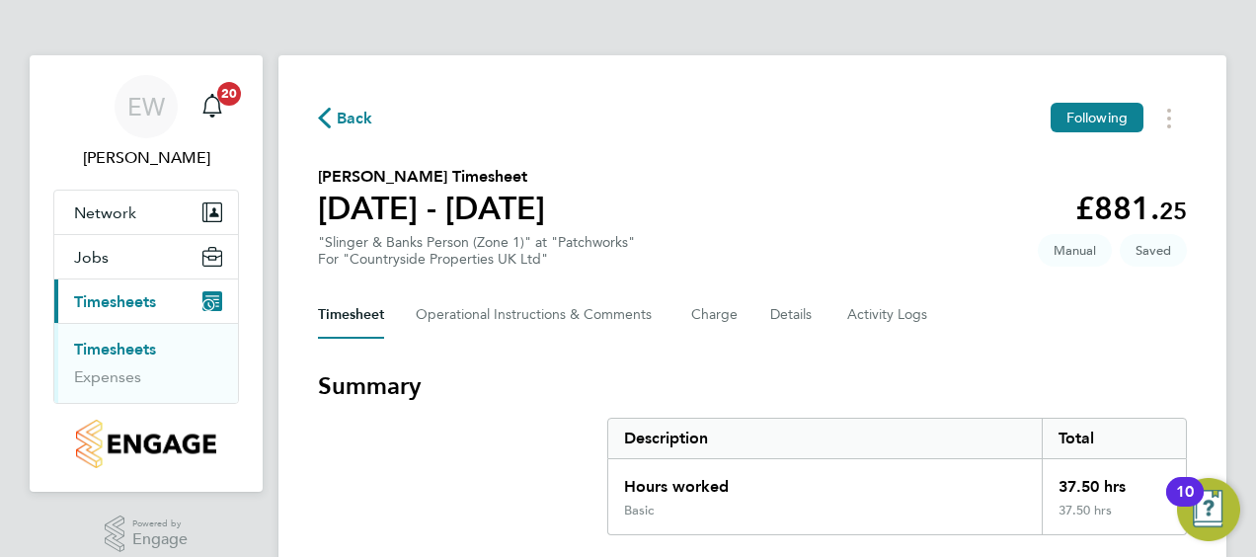
click at [521, 402] on section "Summary Description Total Hours worked 37.50 hrs Basic 37.50 hrs" at bounding box center [752, 452] width 869 height 165
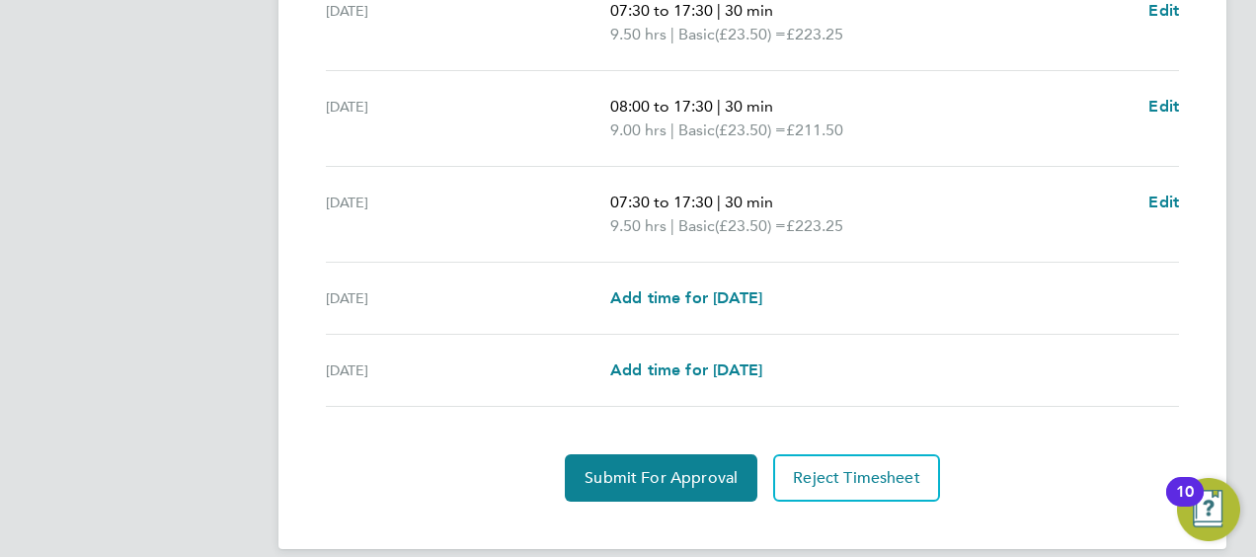
scroll to position [842, 0]
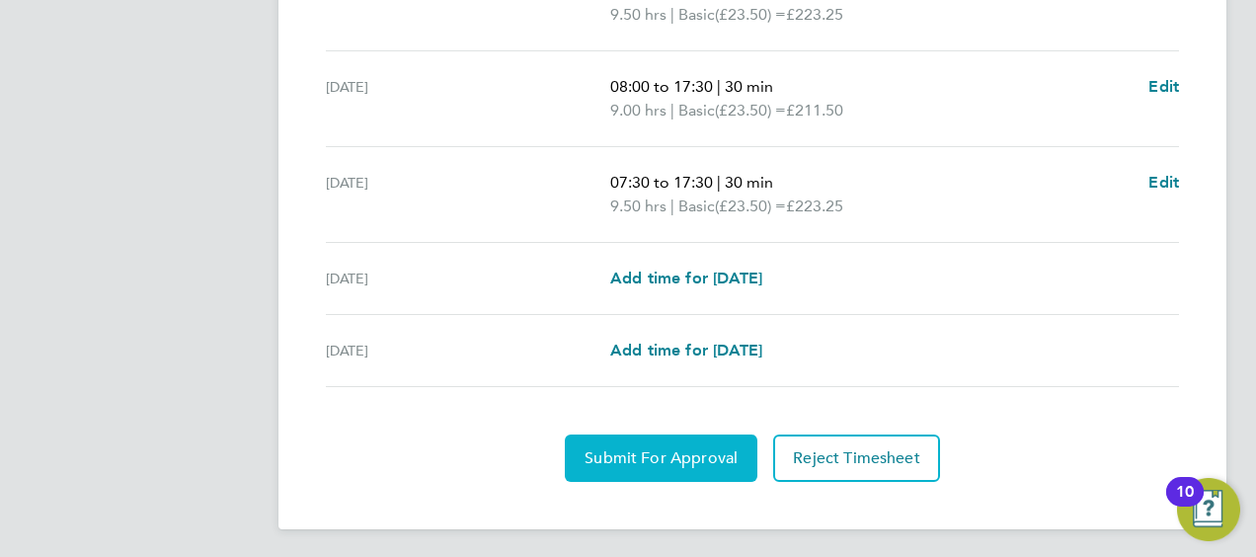
click at [664, 451] on span "Submit For Approval" at bounding box center [661, 458] width 153 height 20
click at [705, 448] on span "Approve Timesheet" at bounding box center [661, 458] width 145 height 20
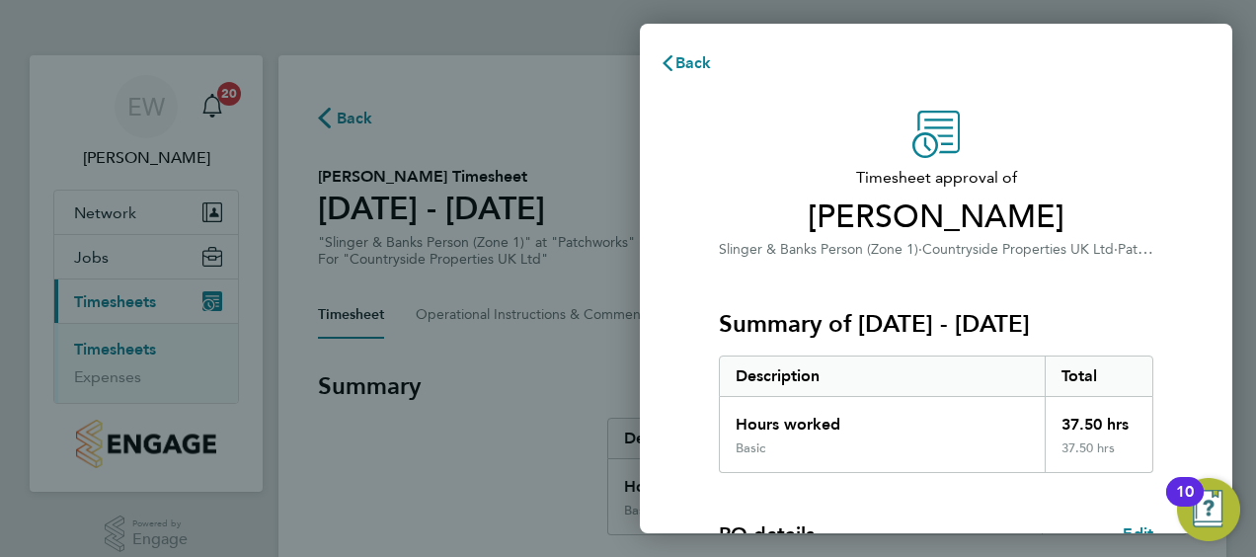
click at [679, 249] on div "Timesheet approval of Altaf Shaikh Slinger & Banks Person (Zone 1) · Countrysid…" at bounding box center [936, 504] width 593 height 835
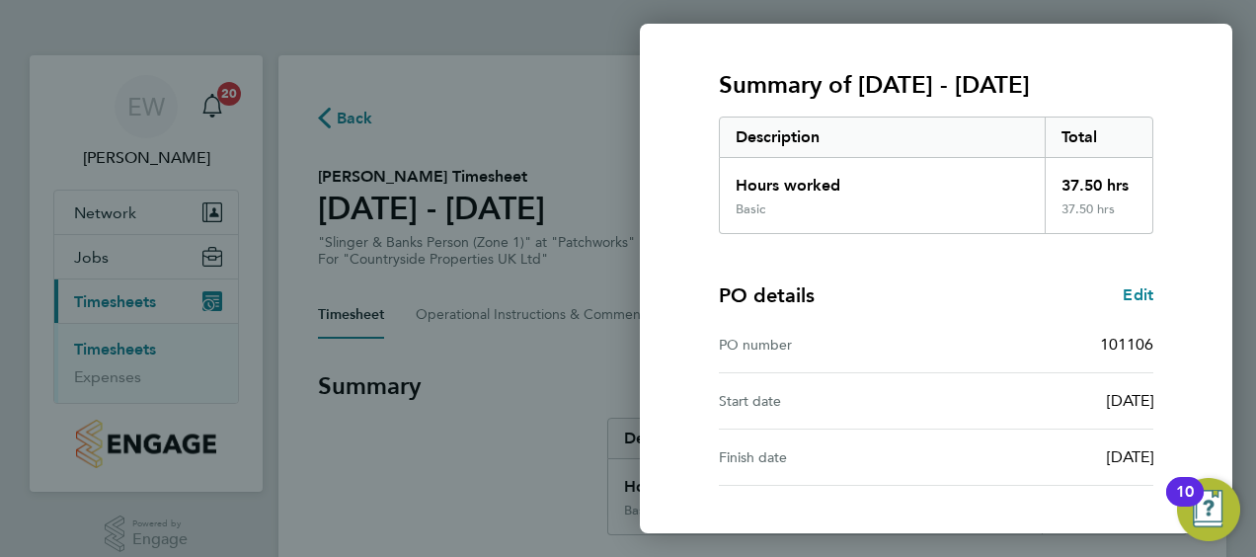
scroll to position [387, 0]
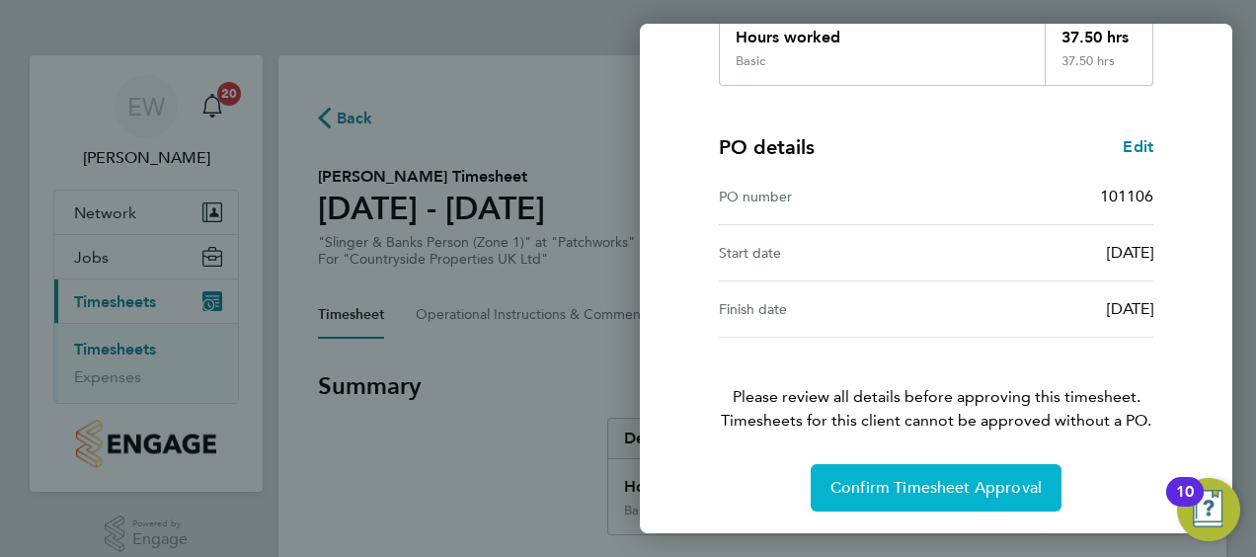
click at [891, 494] on span "Confirm Timesheet Approval" at bounding box center [936, 488] width 211 height 20
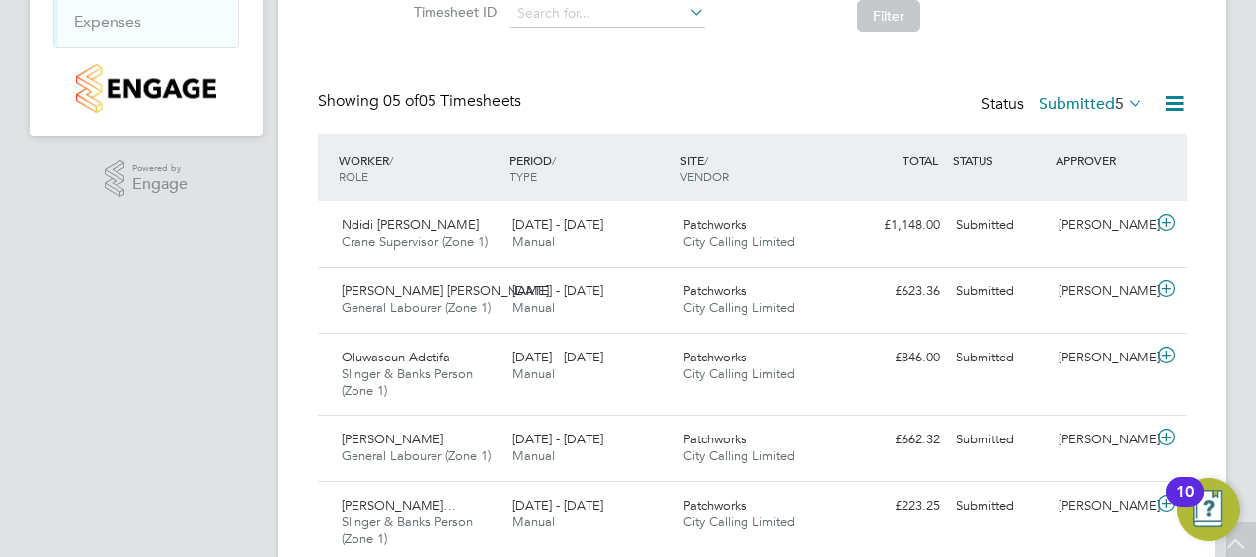
scroll to position [22, 0]
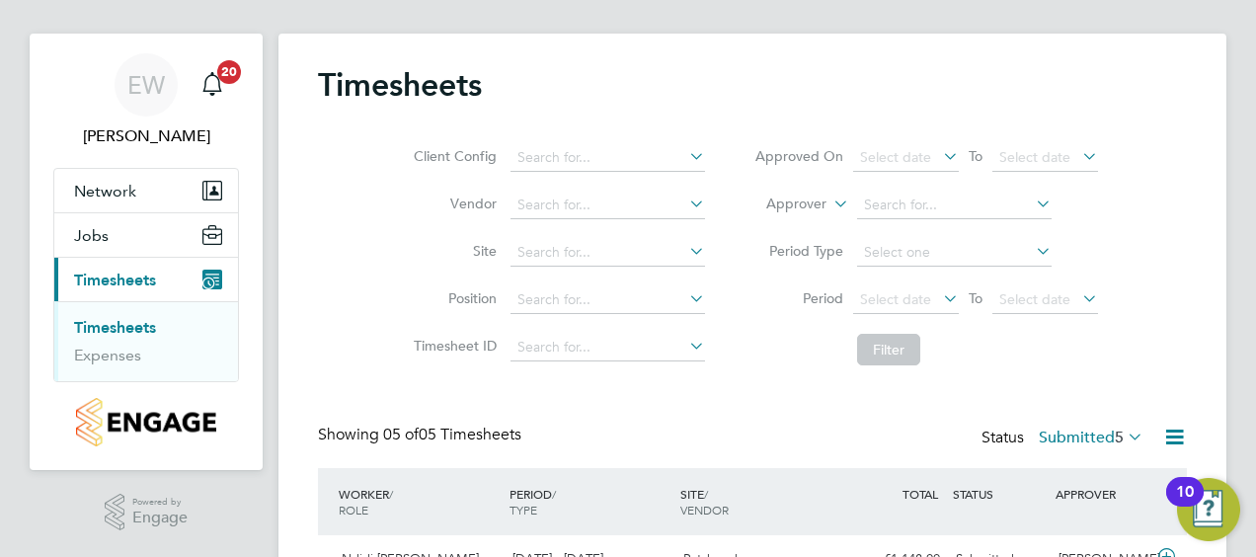
click at [320, 309] on div "Client Config Vendor Site Position Timesheet ID Approved On Select date To Sele…" at bounding box center [752, 249] width 869 height 251
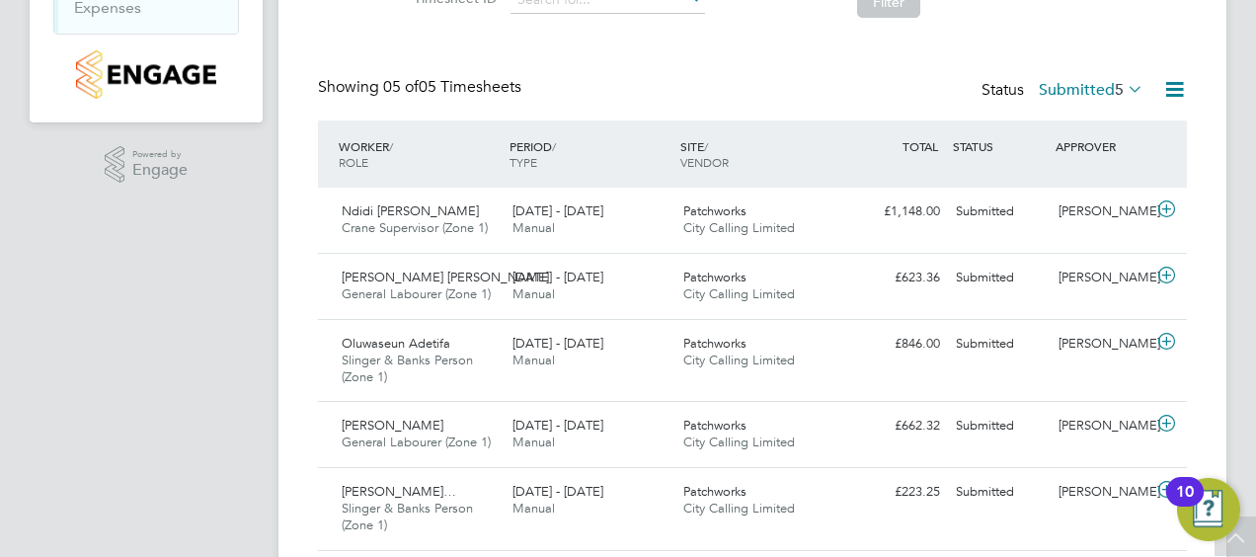
scroll to position [377, 0]
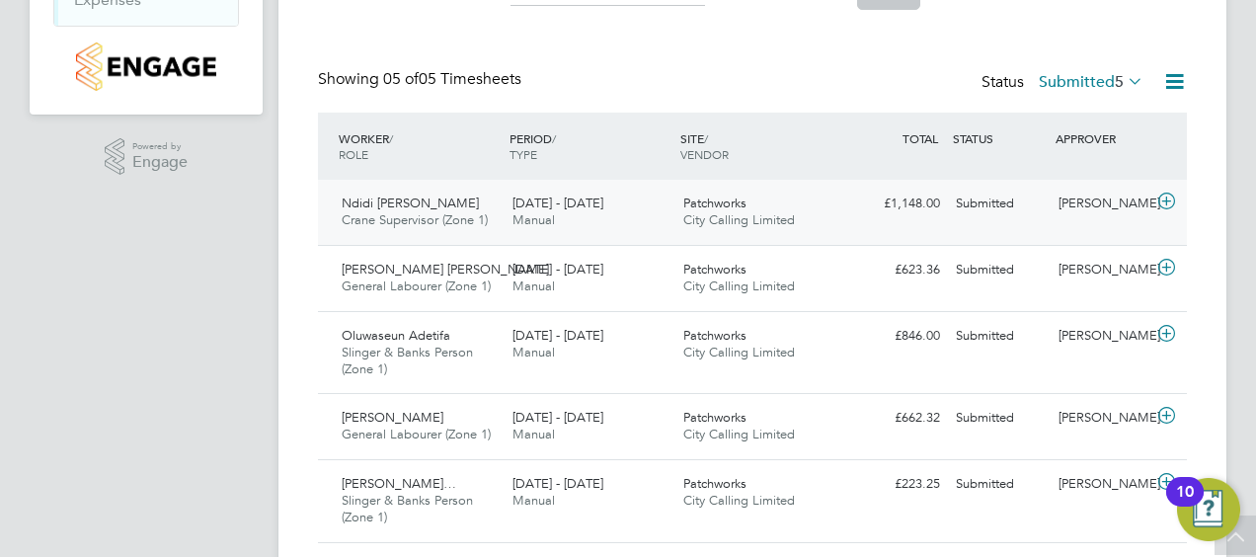
click at [682, 194] on div "Patchworks City Calling Limited" at bounding box center [760, 212] width 171 height 49
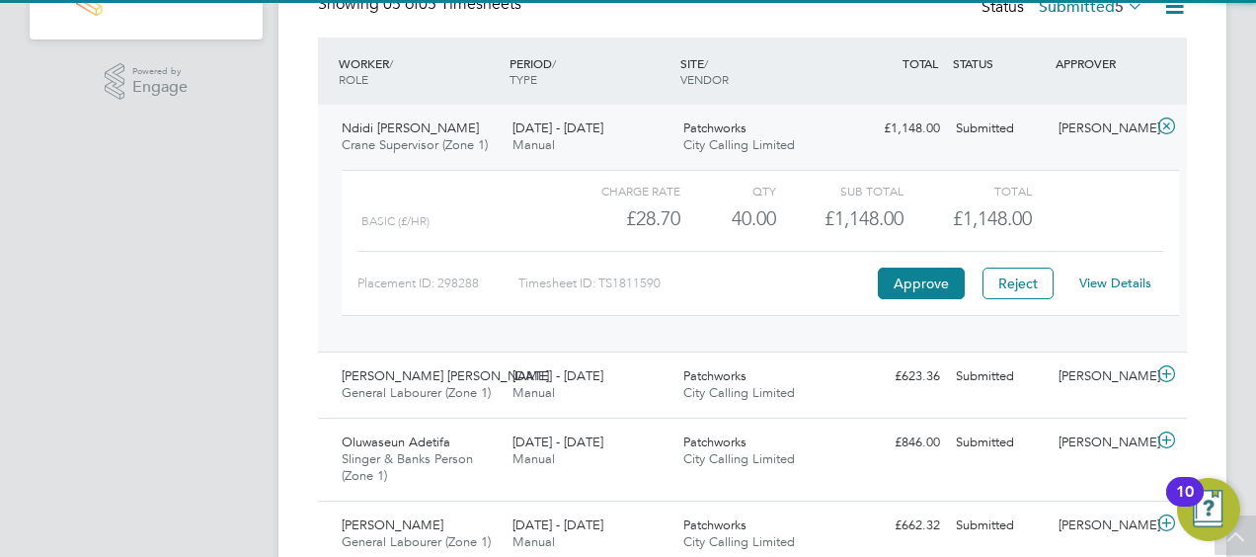
scroll to position [456, 0]
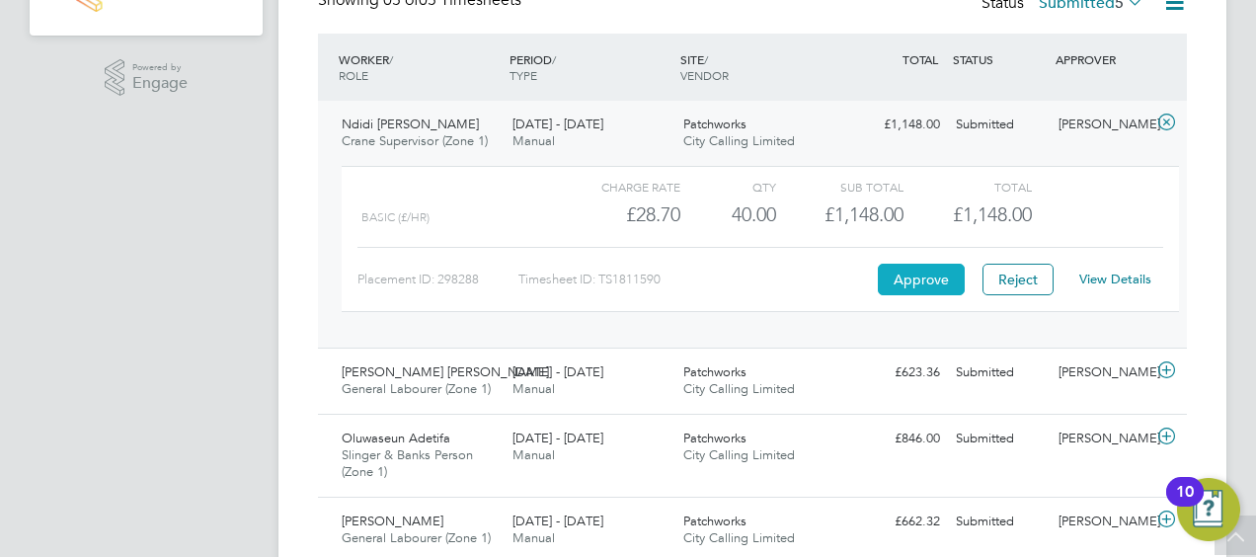
click at [929, 265] on button "Approve" at bounding box center [921, 280] width 87 height 32
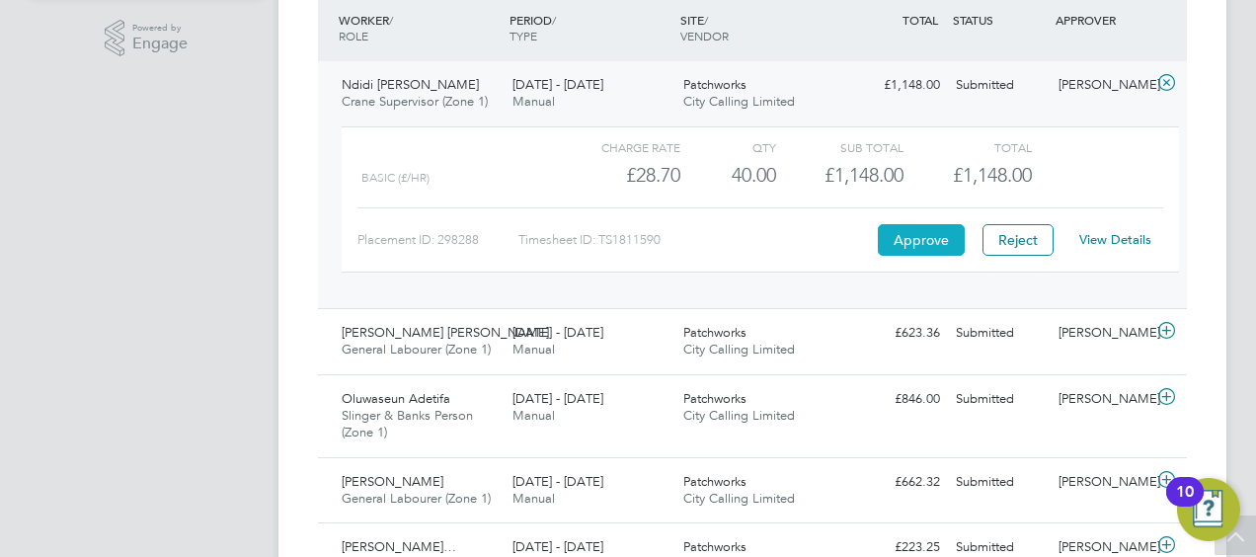
scroll to position [535, 0]
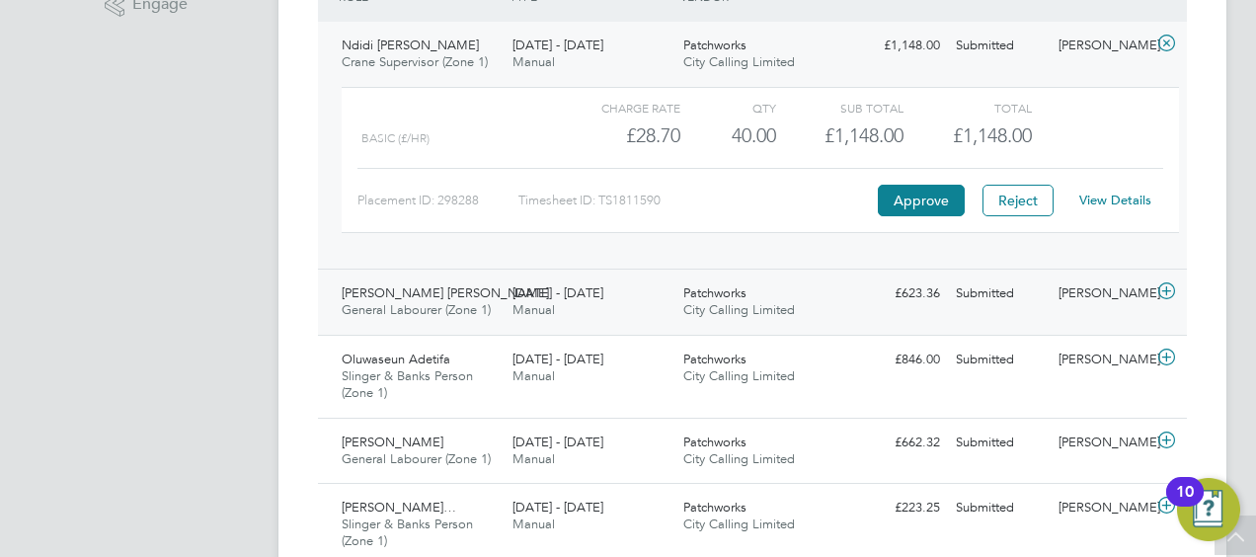
click at [482, 288] on span "Mario Anton Dave Serieux" at bounding box center [445, 292] width 207 height 17
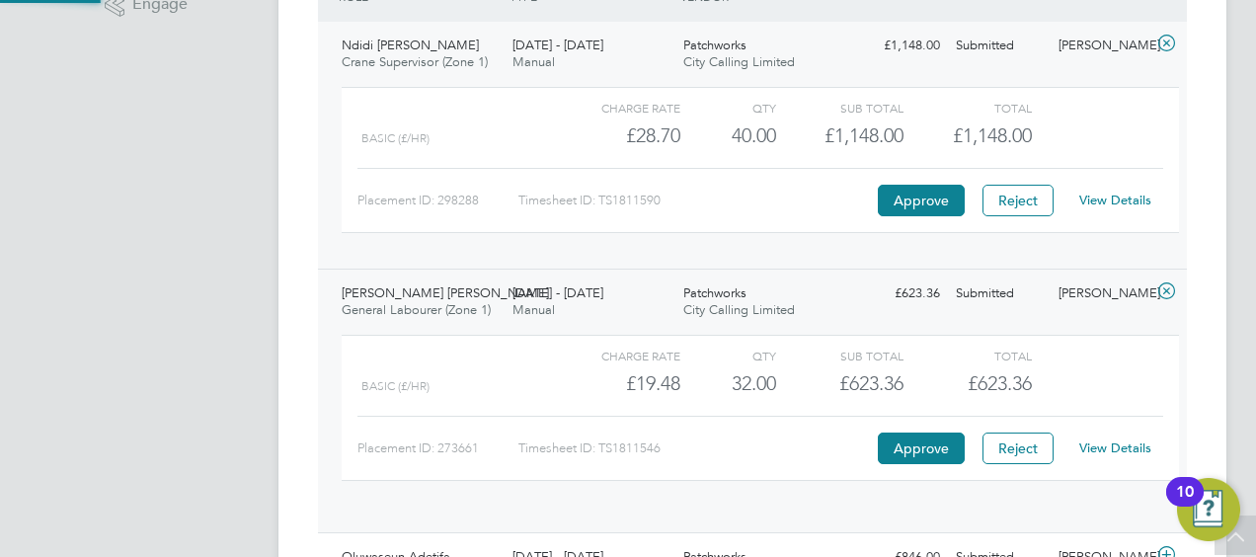
scroll to position [10, 10]
click at [1101, 443] on link "View Details" at bounding box center [1115, 447] width 72 height 17
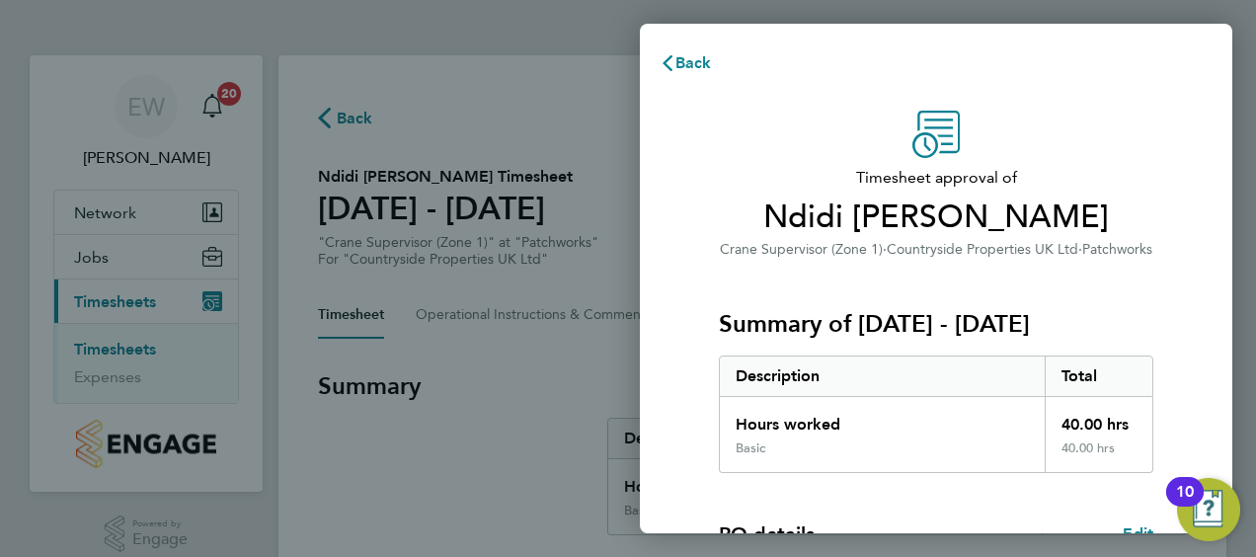
click at [706, 238] on div "Timesheet approval of Ndidi [PERSON_NAME] [PERSON_NAME] Supervisor (Zone 1) · C…" at bounding box center [936, 505] width 482 height 788
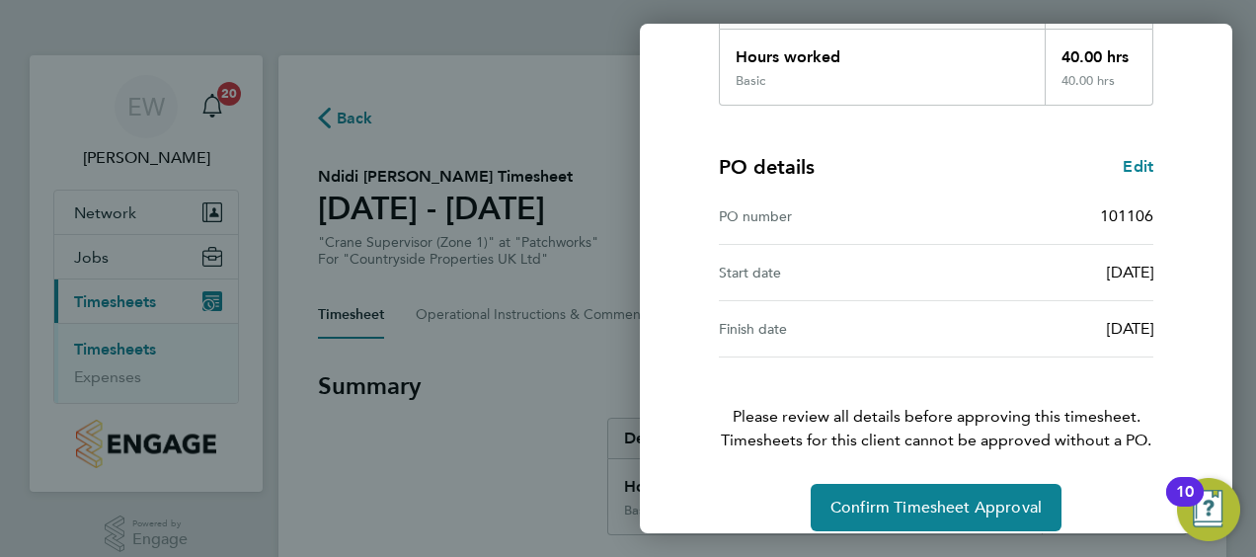
scroll to position [387, 0]
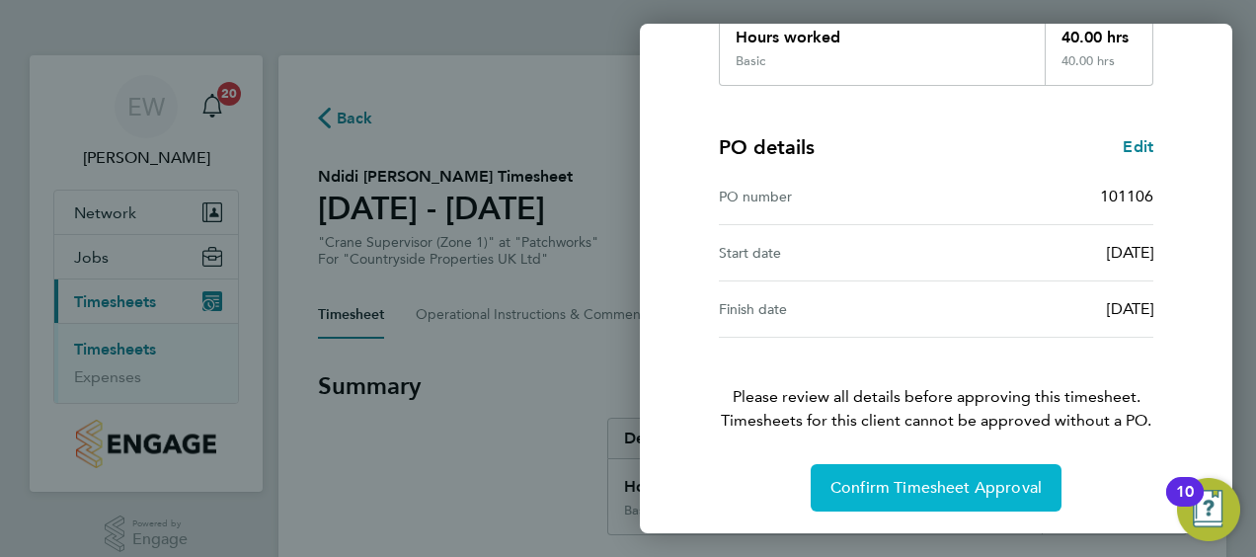
click at [942, 493] on span "Confirm Timesheet Approval" at bounding box center [936, 488] width 211 height 20
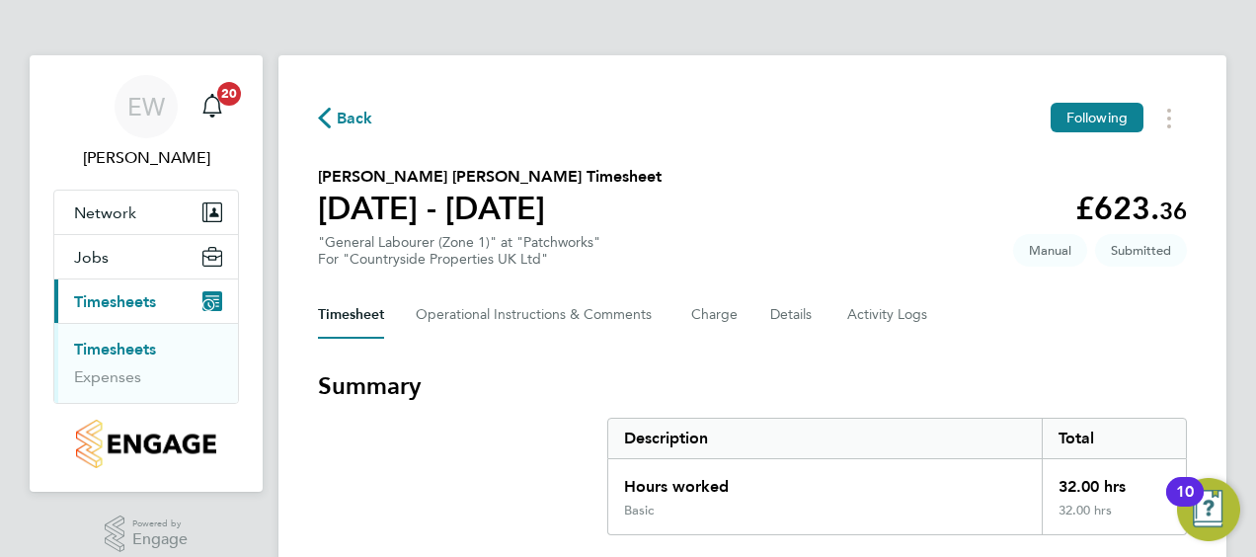
click at [713, 206] on section "[PERSON_NAME] [PERSON_NAME] Timesheet [DATE] - [DATE] £623. 36 "General Laboure…" at bounding box center [752, 216] width 869 height 103
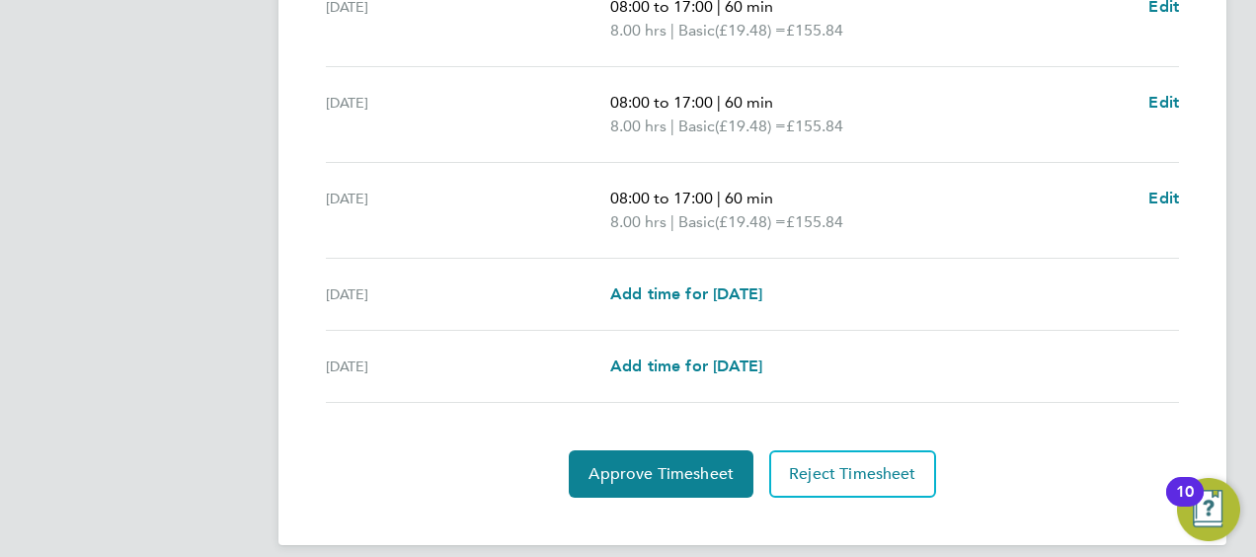
scroll to position [842, 0]
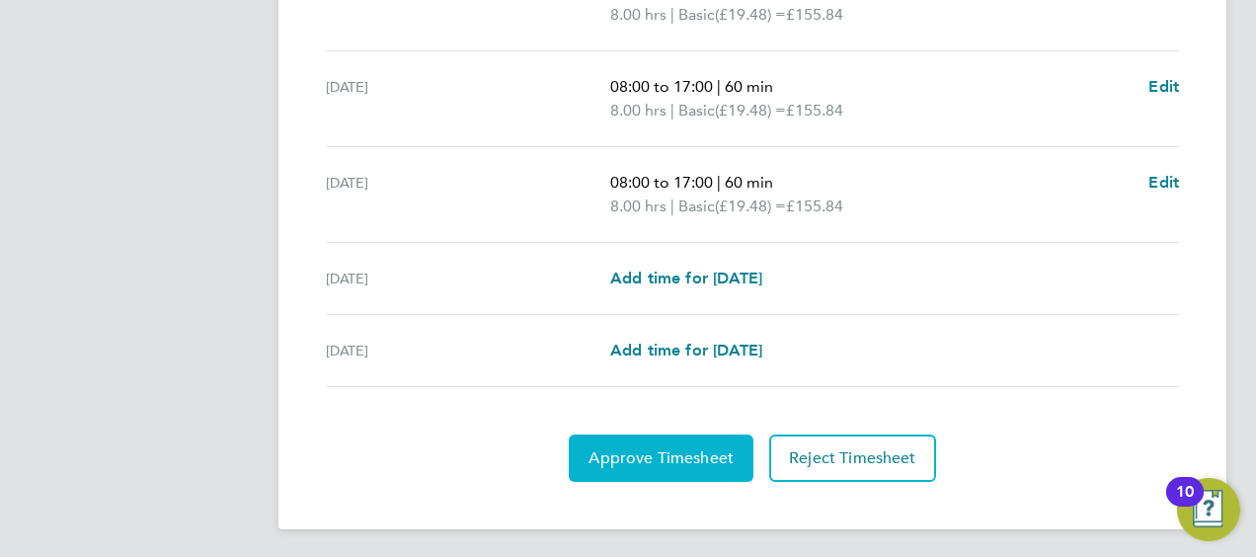
click at [650, 449] on span "Approve Timesheet" at bounding box center [661, 458] width 145 height 20
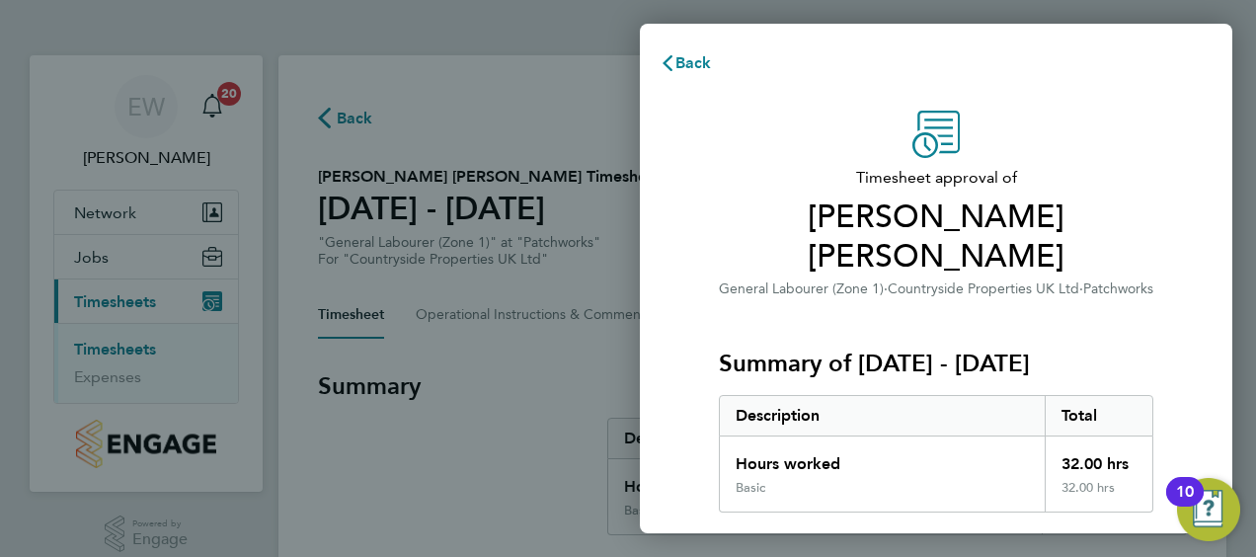
click at [666, 387] on div "Timesheet approval of Mario Anton Dave Serieux General Labourer (Zone 1) · Coun…" at bounding box center [936, 524] width 593 height 875
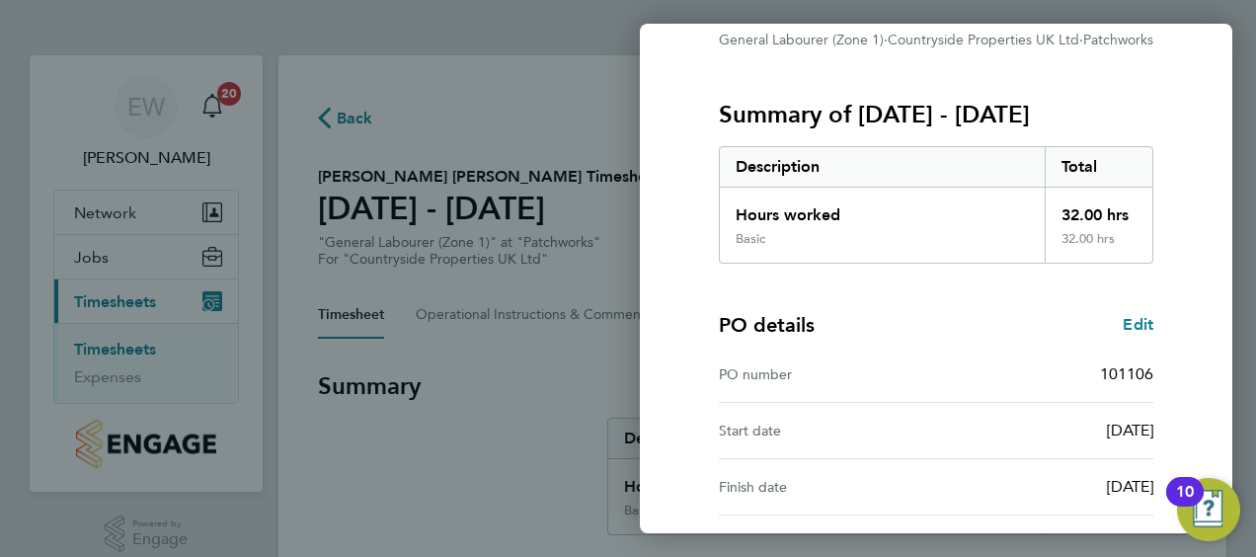
scroll to position [387, 0]
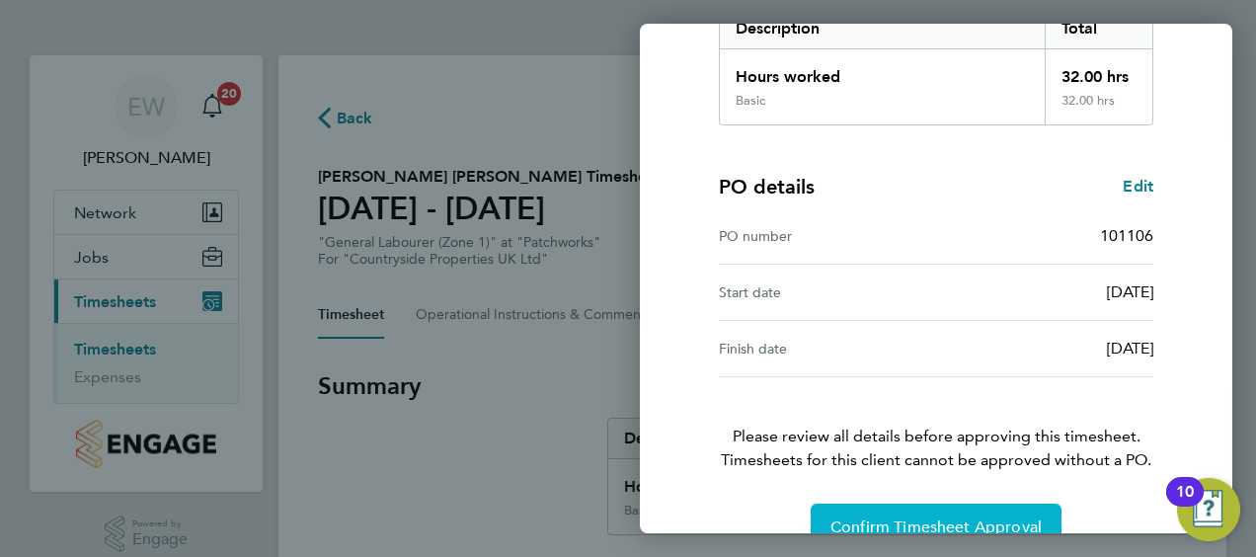
click at [930, 504] on button "Confirm Timesheet Approval" at bounding box center [936, 527] width 251 height 47
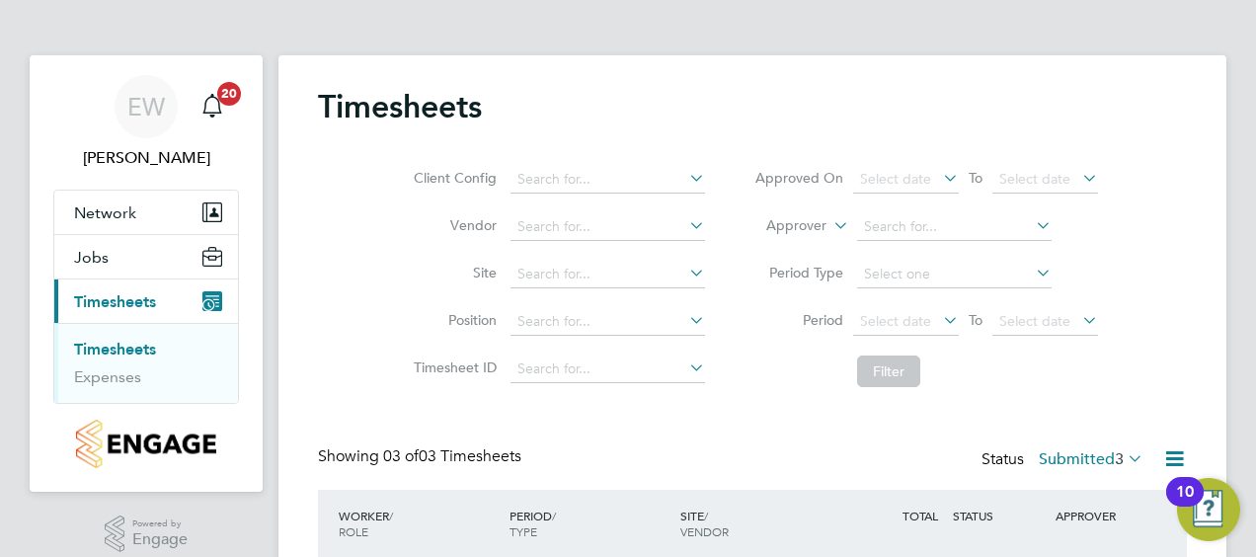
click at [376, 409] on div "Timesheets Client Config Vendor Site Position Timesheet ID Approved On Select d…" at bounding box center [752, 437] width 869 height 701
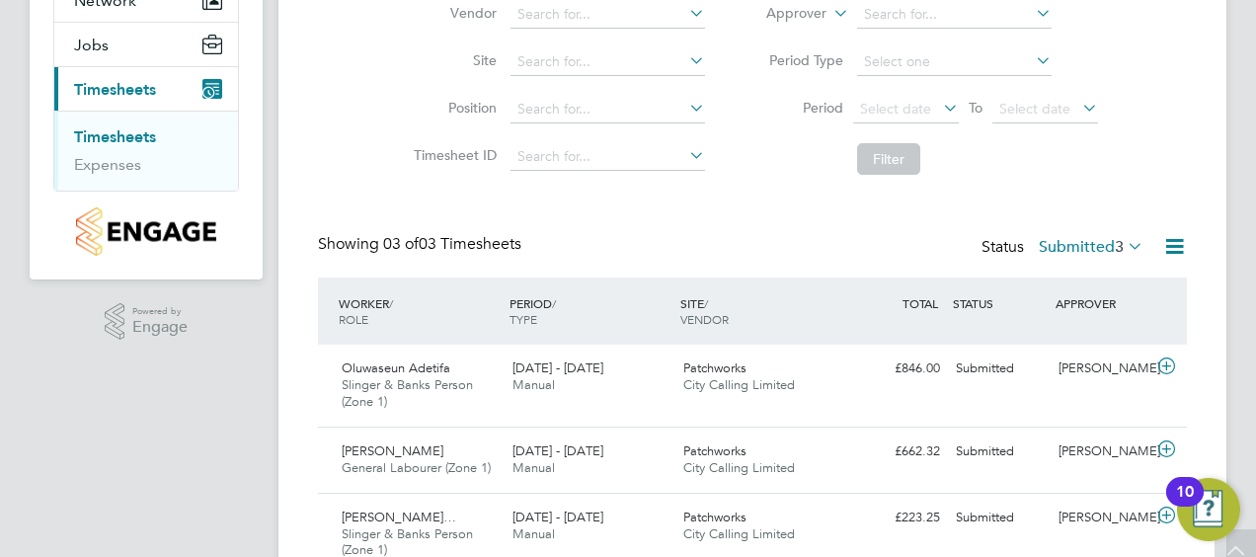
scroll to position [300, 0]
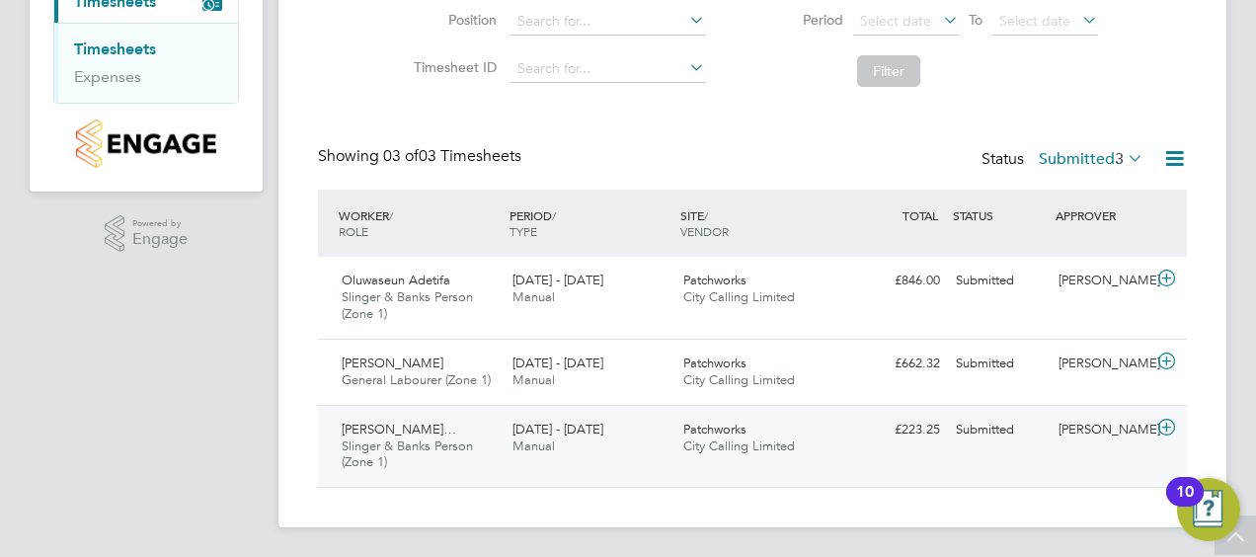
click at [664, 447] on div "21 - 27 Jul 2025 Manual" at bounding box center [590, 438] width 171 height 49
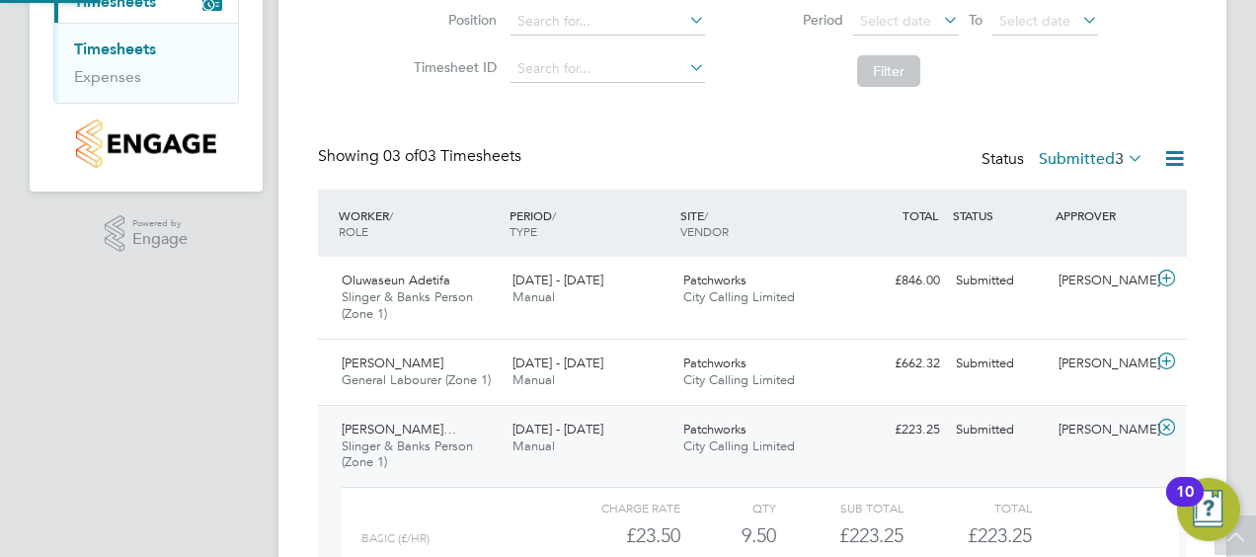
scroll to position [34, 193]
click at [664, 447] on div "21 - 27 Jul 2025 Manual" at bounding box center [590, 438] width 171 height 49
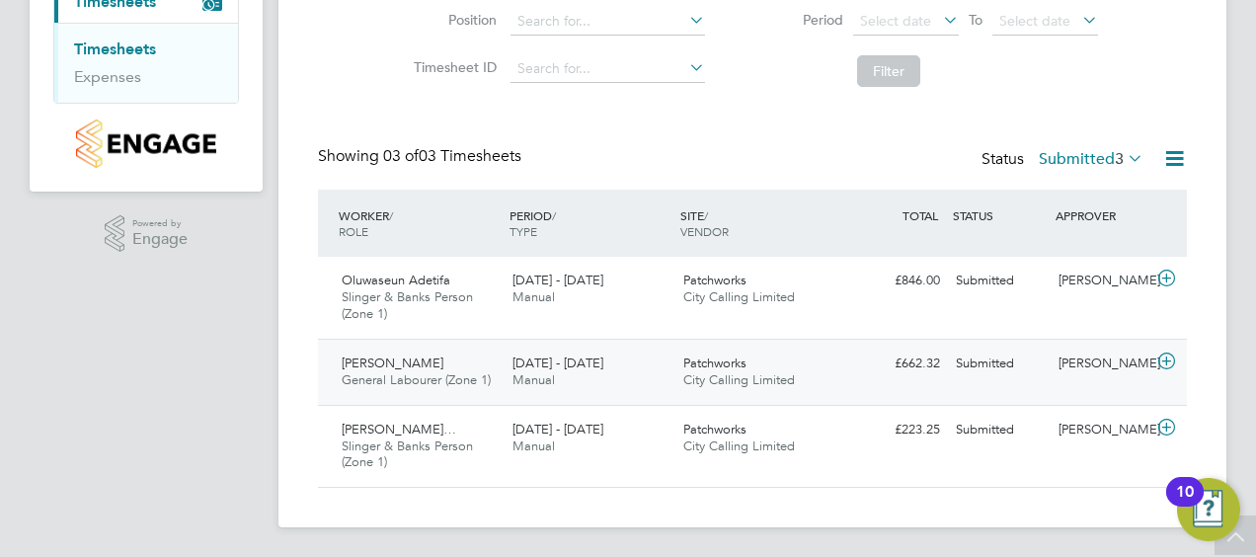
click at [460, 387] on div "Abdalla Mohammed General Labourer (Zone 1) 25 - 31 Aug 2025" at bounding box center [419, 372] width 171 height 49
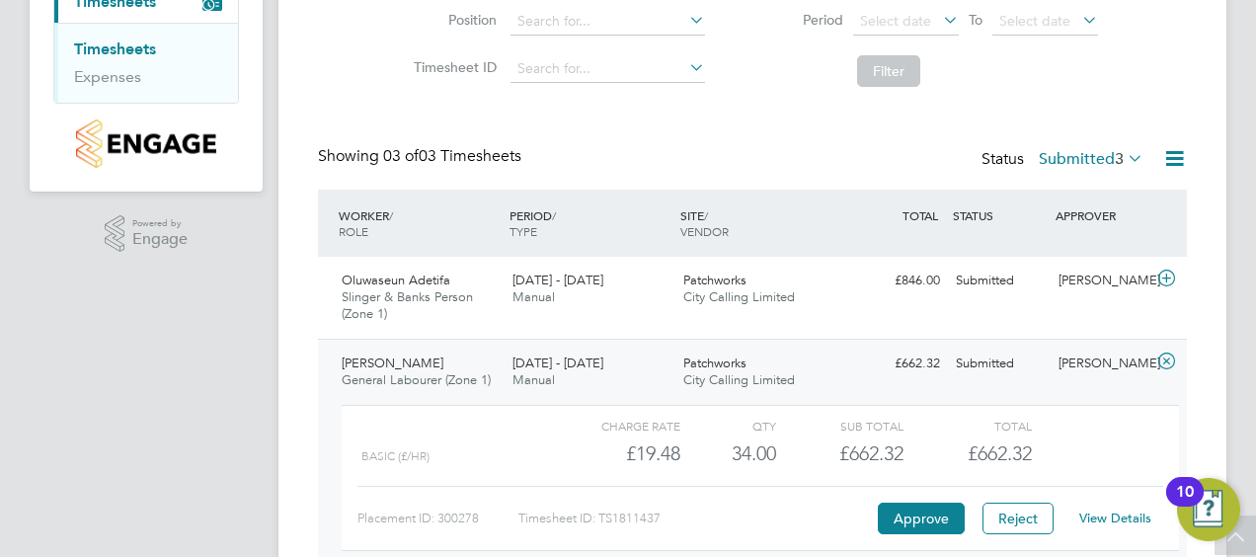
click at [1113, 518] on link "View Details" at bounding box center [1115, 518] width 72 height 17
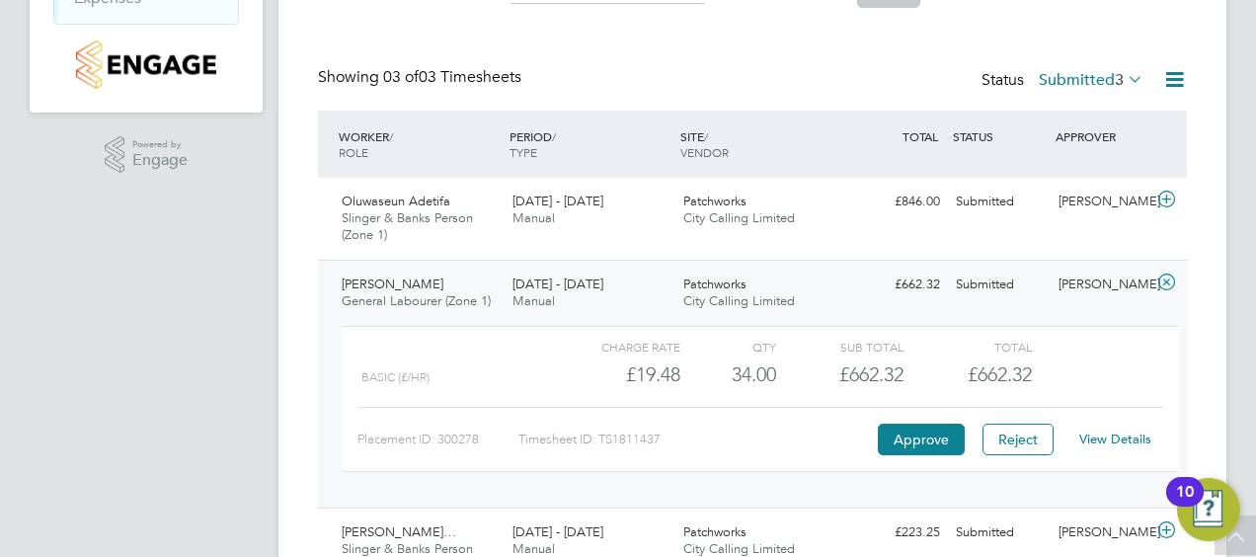
scroll to position [22, 0]
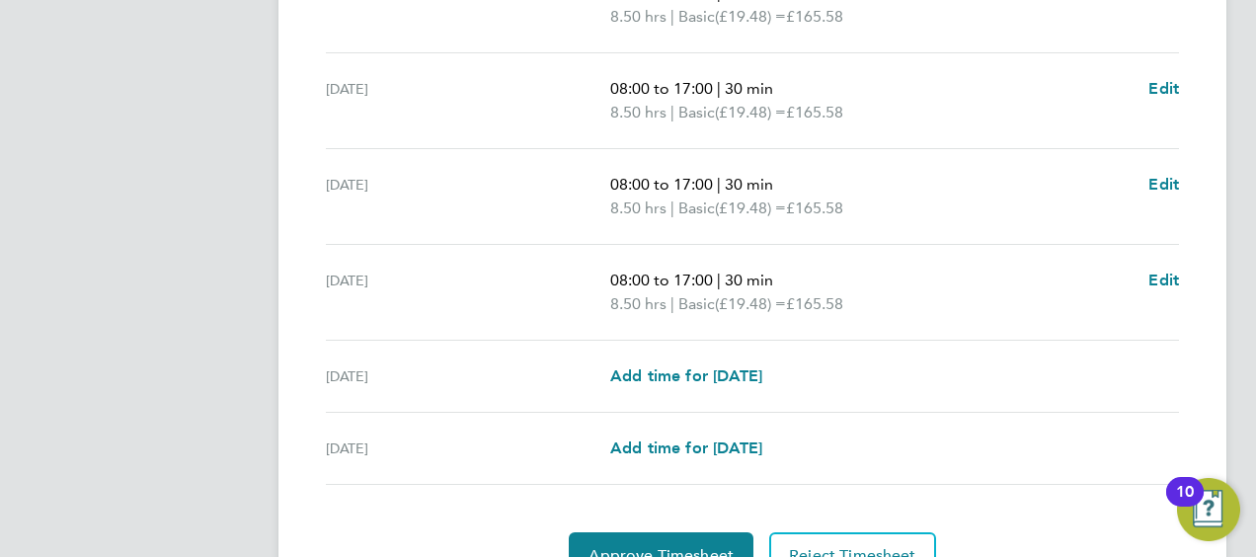
scroll to position [751, 0]
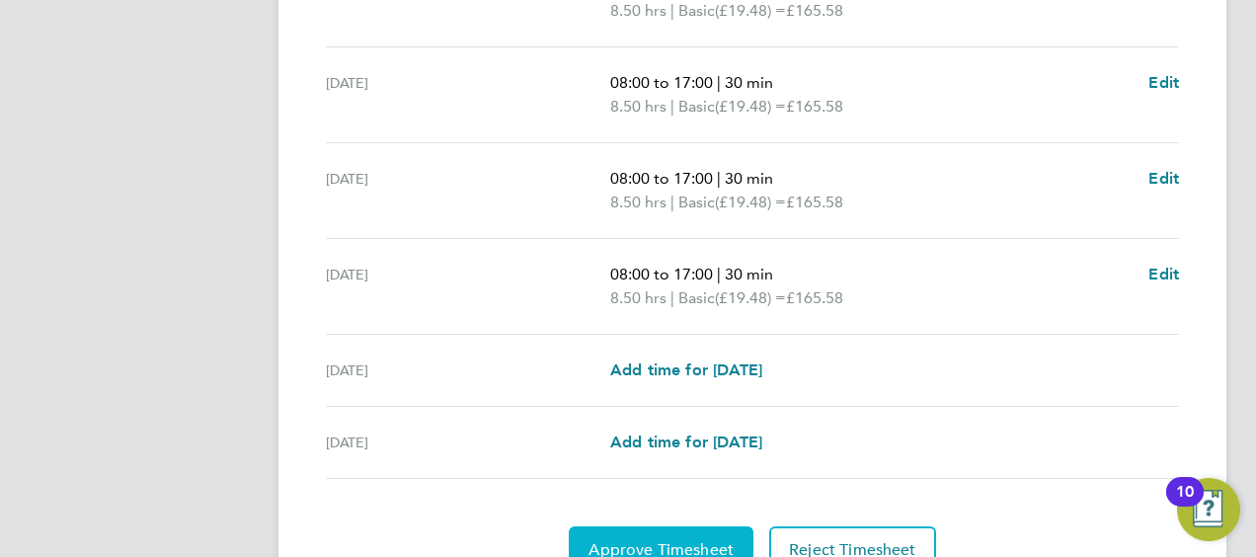
click at [689, 535] on button "Approve Timesheet" at bounding box center [661, 549] width 185 height 47
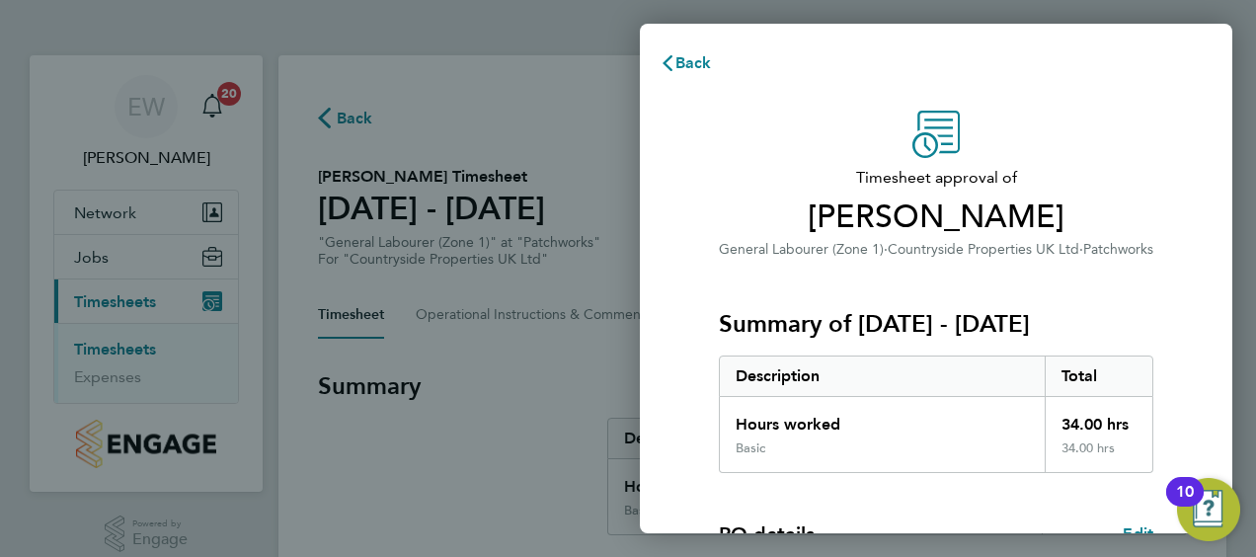
click at [689, 290] on div "Timesheet approval of [PERSON_NAME] General Labourer (Zone 1) · Countryside Pro…" at bounding box center [936, 504] width 593 height 835
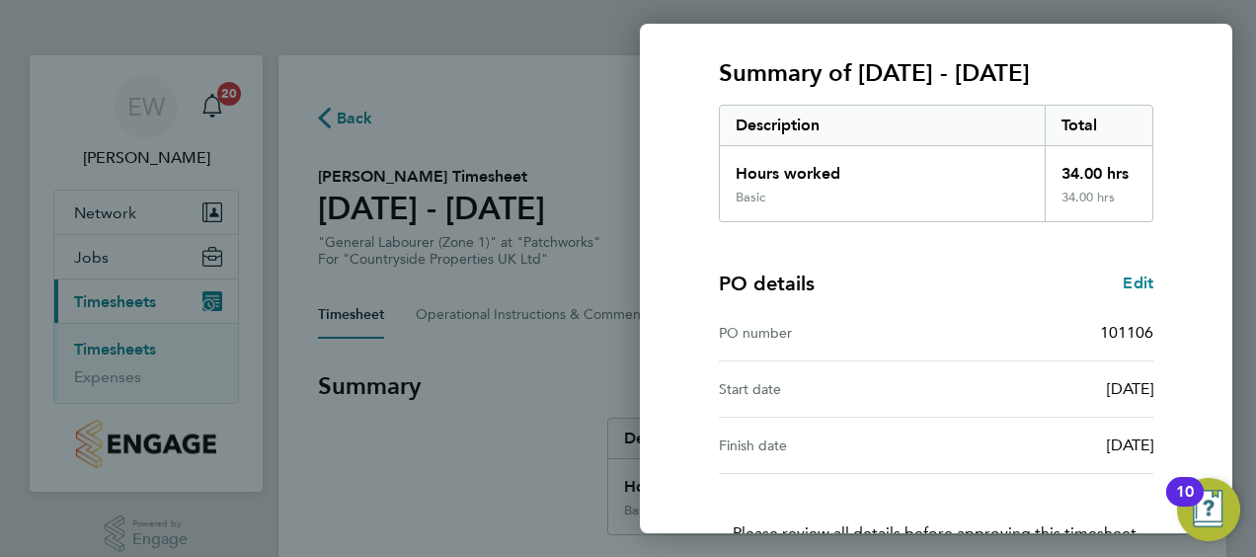
scroll to position [387, 0]
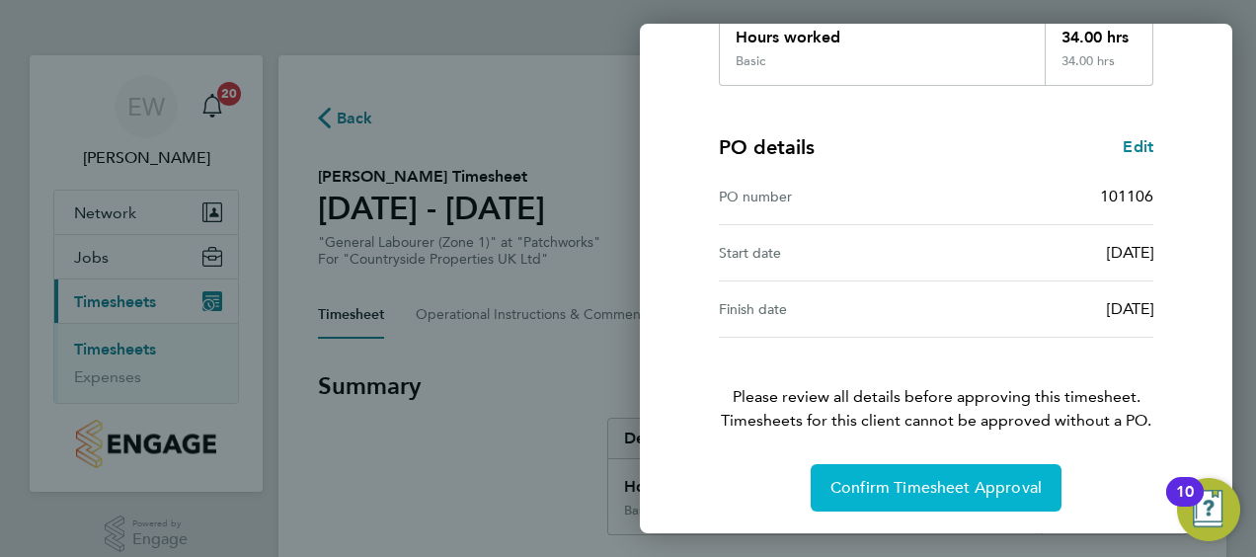
click at [914, 465] on button "Confirm Timesheet Approval" at bounding box center [936, 487] width 251 height 47
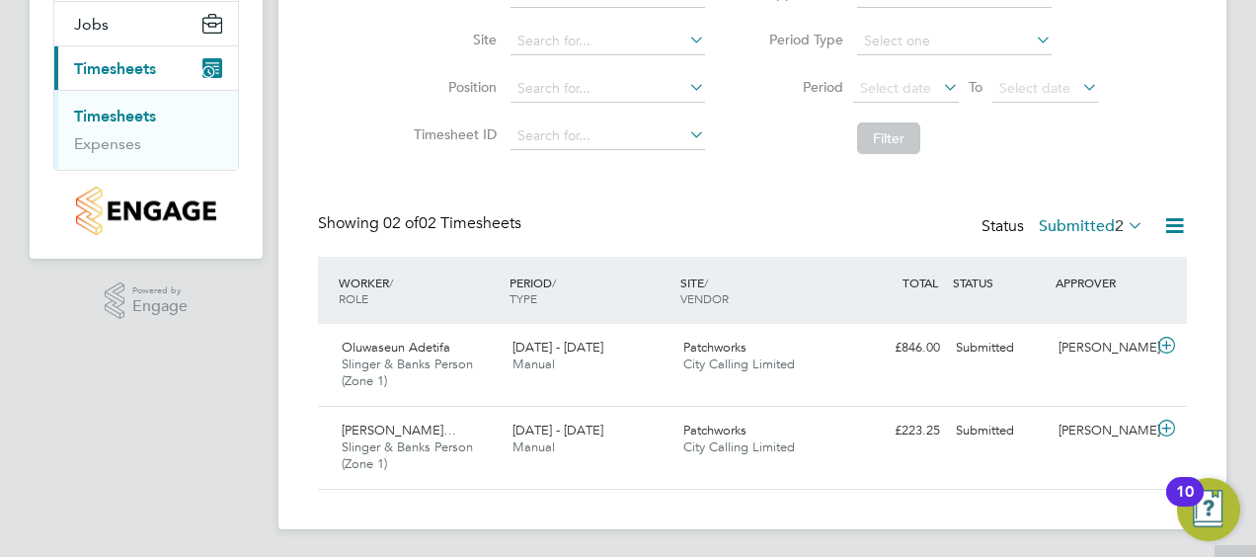
scroll to position [235, 0]
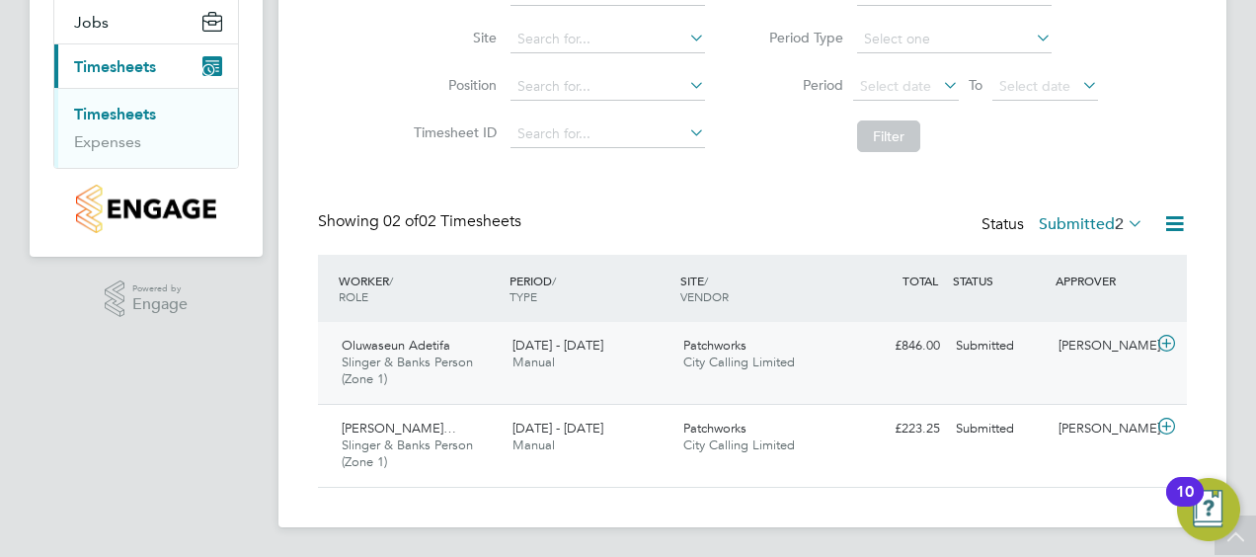
click at [486, 350] on div "Oluwaseun Adetifa Slinger & Banks Person (Zone 1) 25 - 31 Aug 2025" at bounding box center [419, 363] width 171 height 66
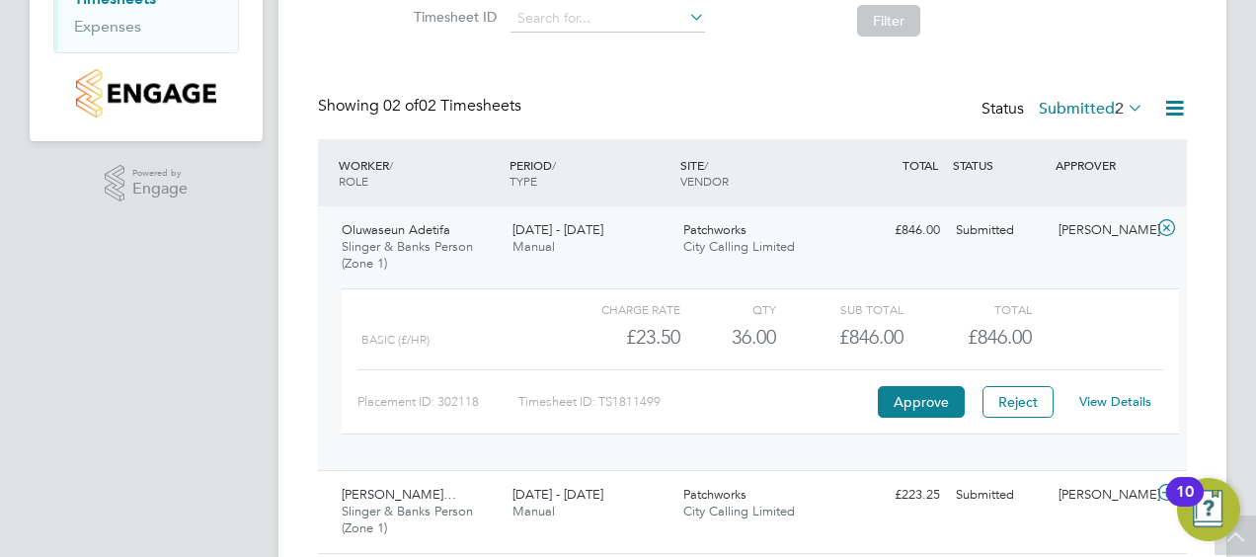
scroll to position [354, 0]
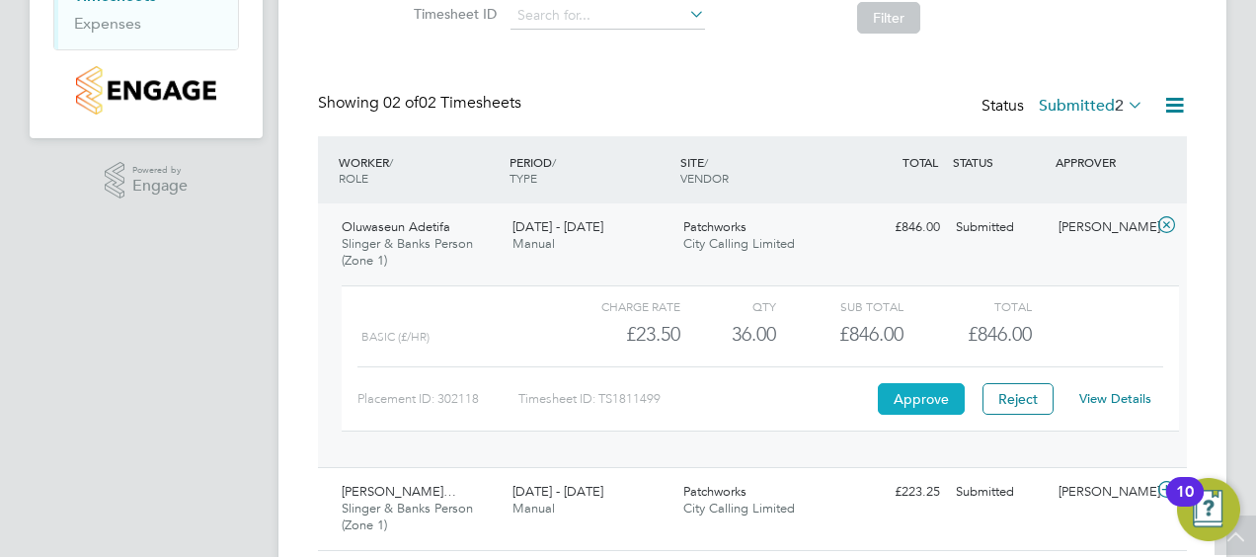
click at [891, 398] on button "Approve" at bounding box center [921, 399] width 87 height 32
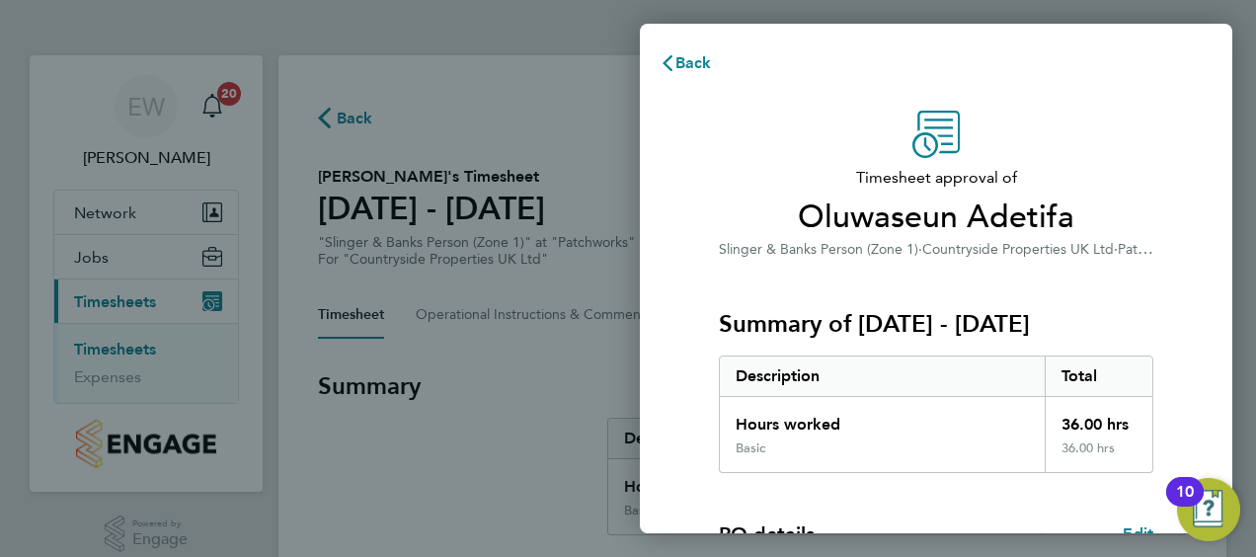
click at [700, 192] on div "Timesheet approval of Oluwaseun Adetifa Slinger & Banks Person (Zone 1) · Count…" at bounding box center [936, 505] width 482 height 788
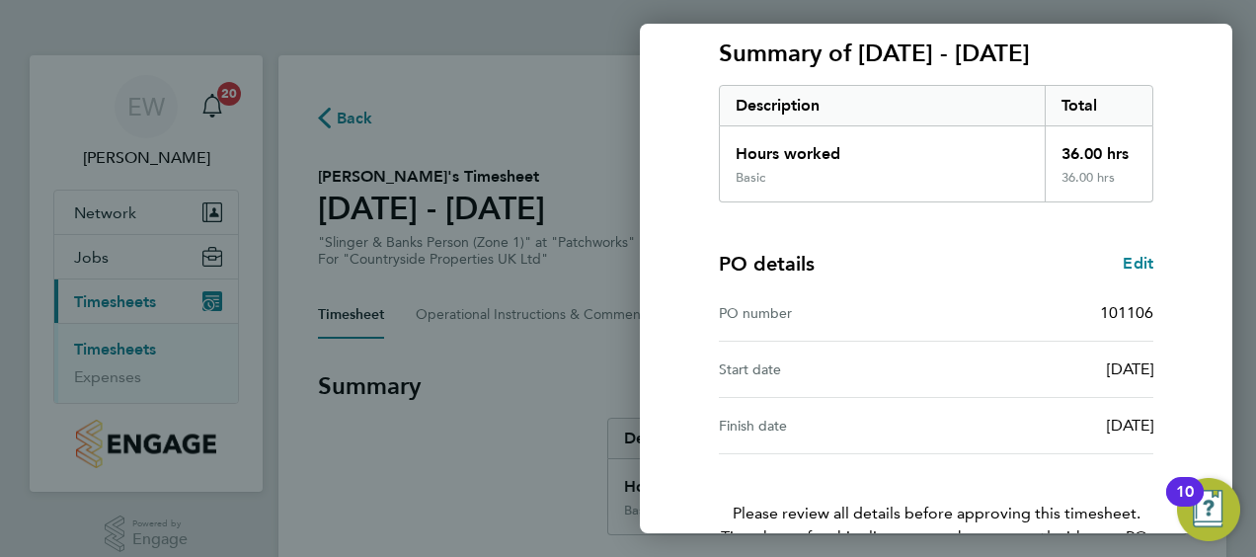
scroll to position [387, 0]
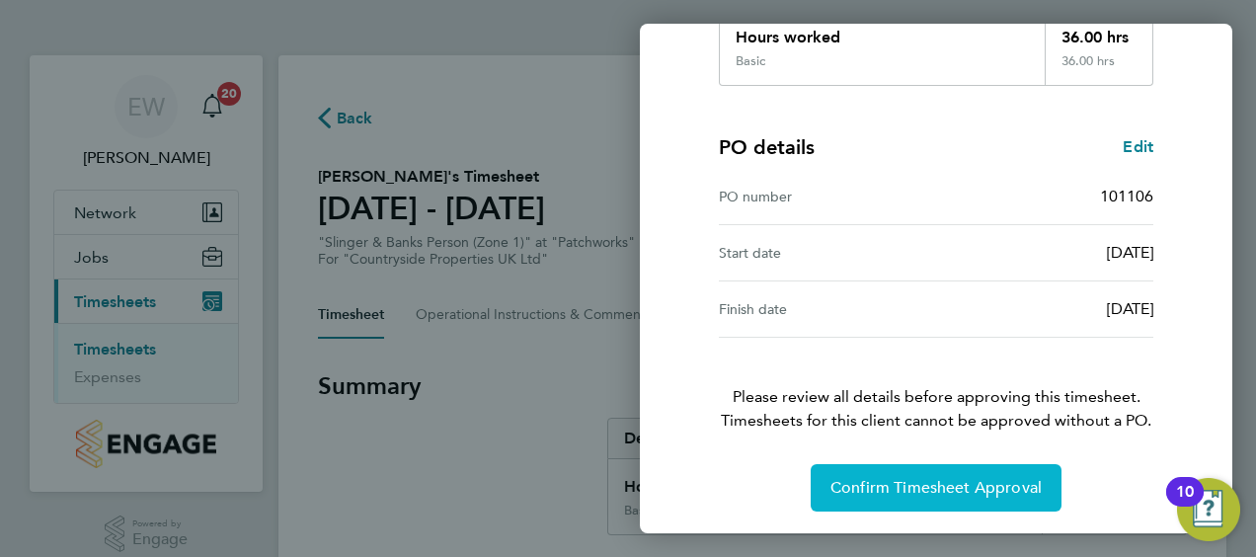
click at [952, 468] on button "Confirm Timesheet Approval" at bounding box center [936, 487] width 251 height 47
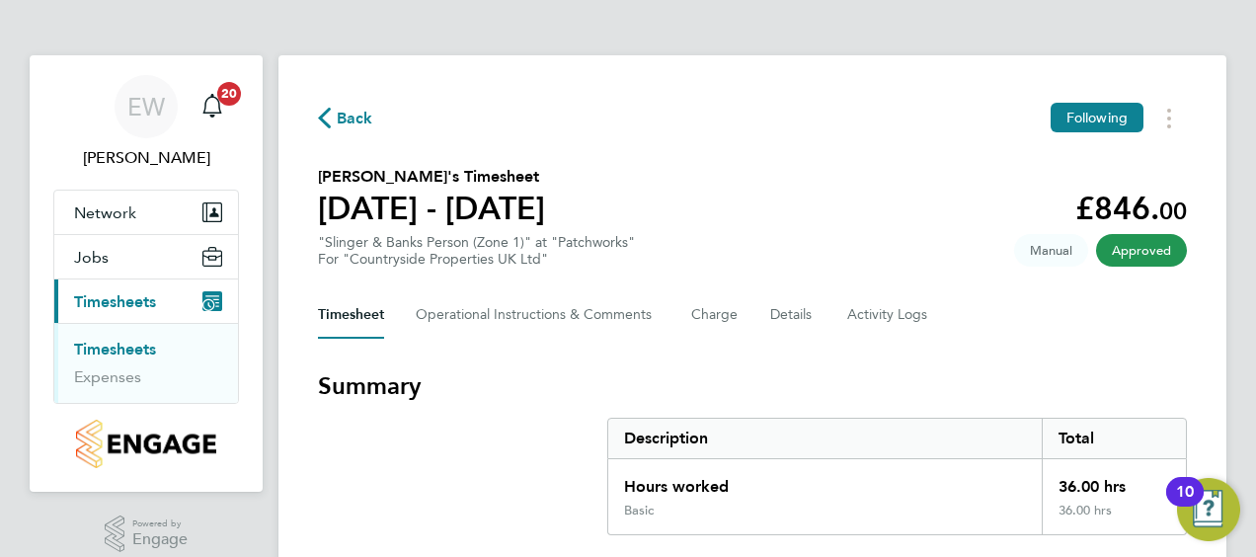
click at [486, 409] on section "Summary Description Total Hours worked 36.00 hrs Basic 36.00 hrs" at bounding box center [752, 452] width 869 height 165
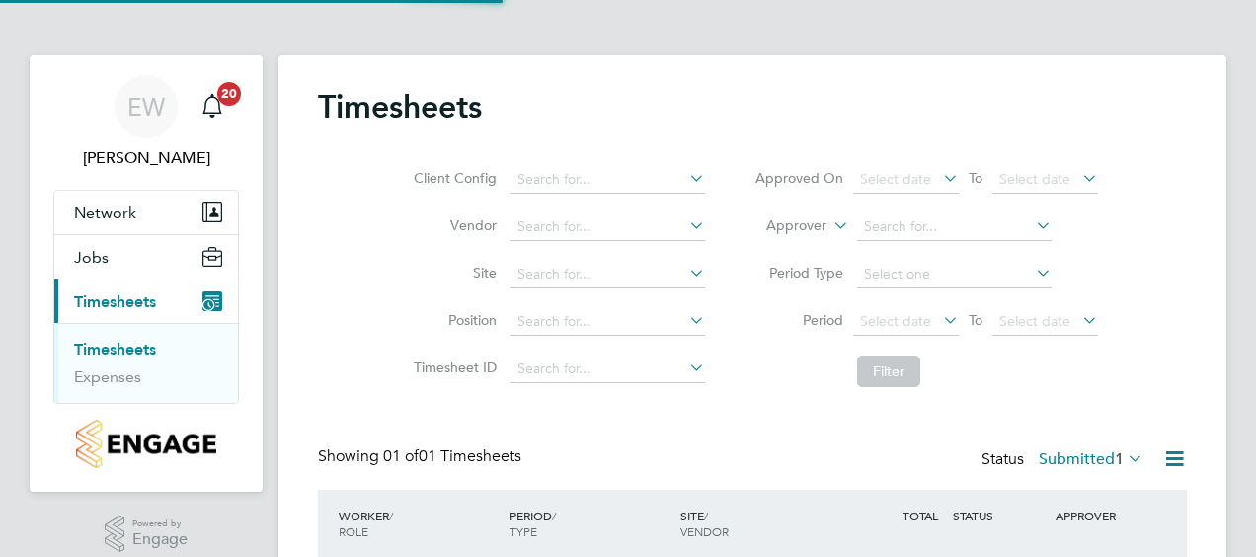
scroll to position [49, 171]
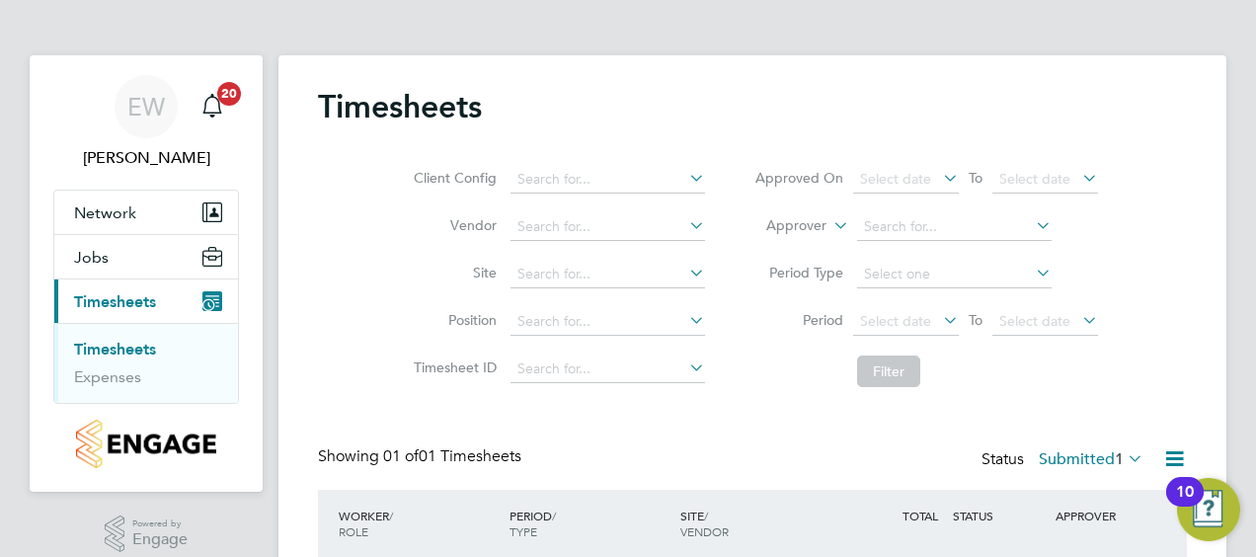
click at [391, 326] on li "Position" at bounding box center [556, 321] width 347 height 47
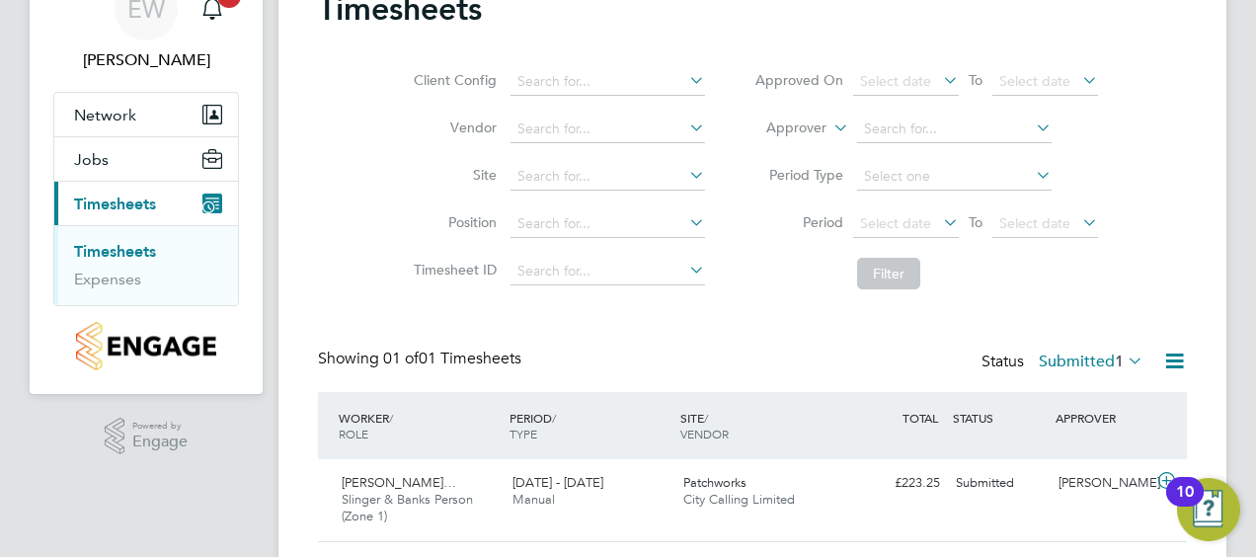
scroll to position [152, 0]
